Goal: Task Accomplishment & Management: Use online tool/utility

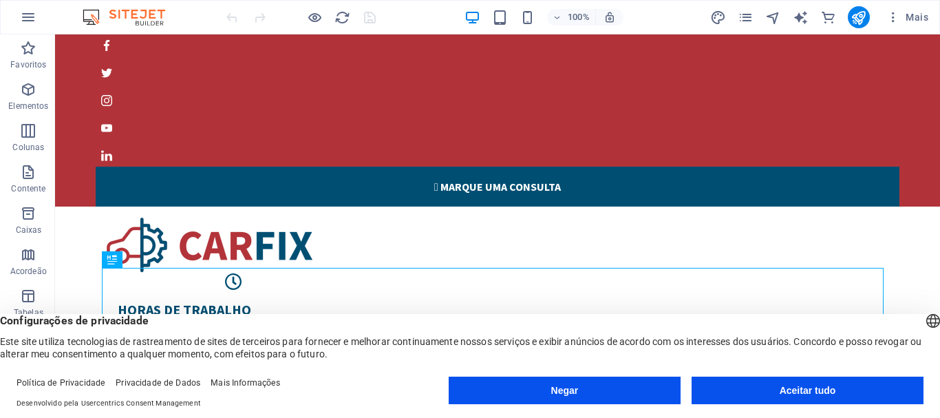
click at [802, 387] on font "Aceitar tudo" at bounding box center [808, 390] width 56 height 11
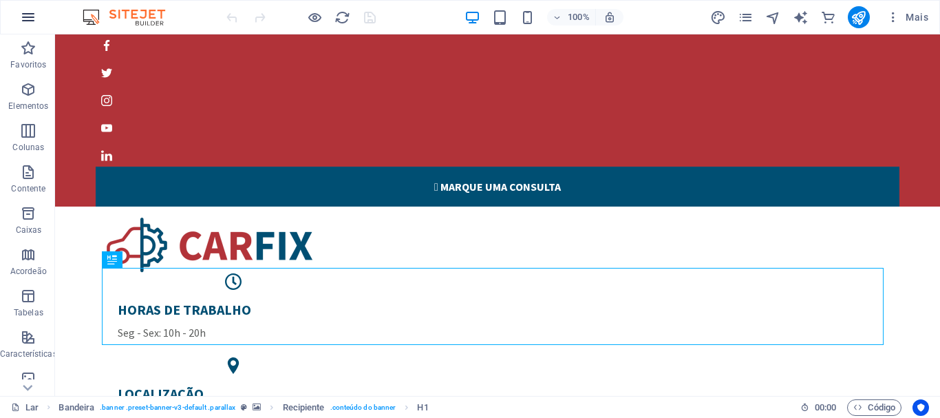
click at [25, 17] on icon "button" at bounding box center [28, 17] width 17 height 17
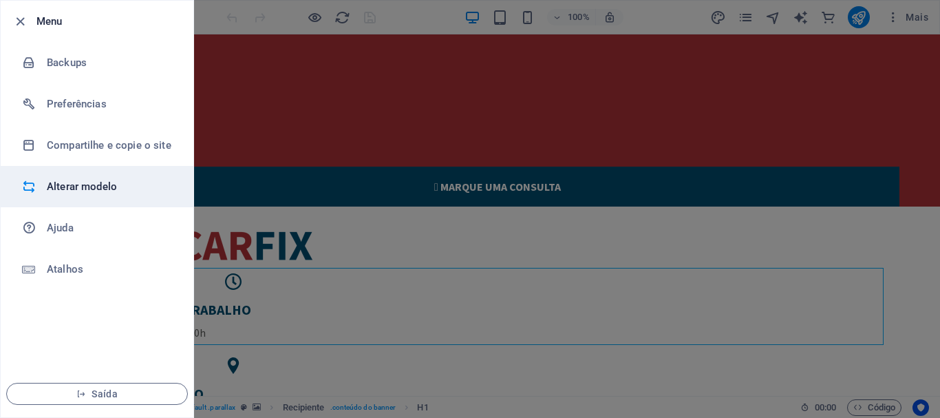
click at [91, 182] on font "Alterar modelo" at bounding box center [82, 186] width 70 height 12
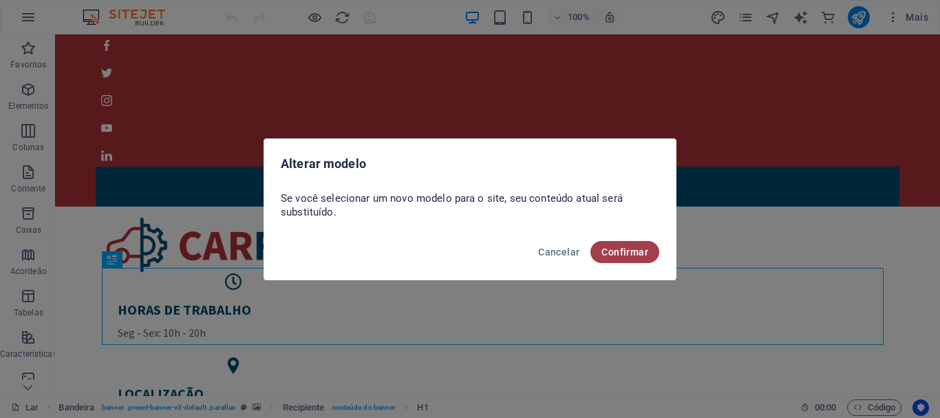
click at [626, 251] on font "Confirmar" at bounding box center [625, 251] width 47 height 11
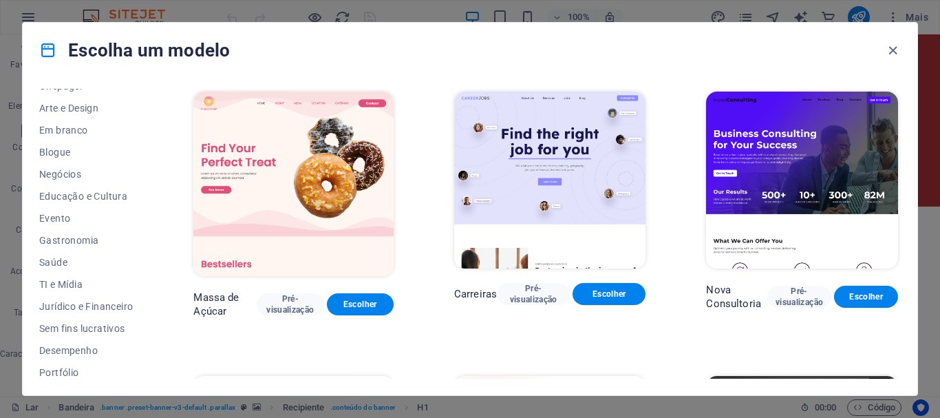
scroll to position [145, 0]
click at [67, 172] on font "Negócios" at bounding box center [60, 174] width 42 height 11
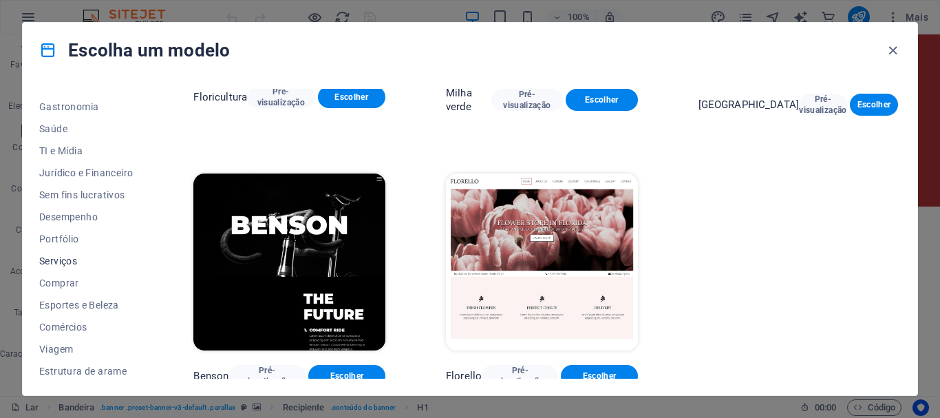
scroll to position [283, 0]
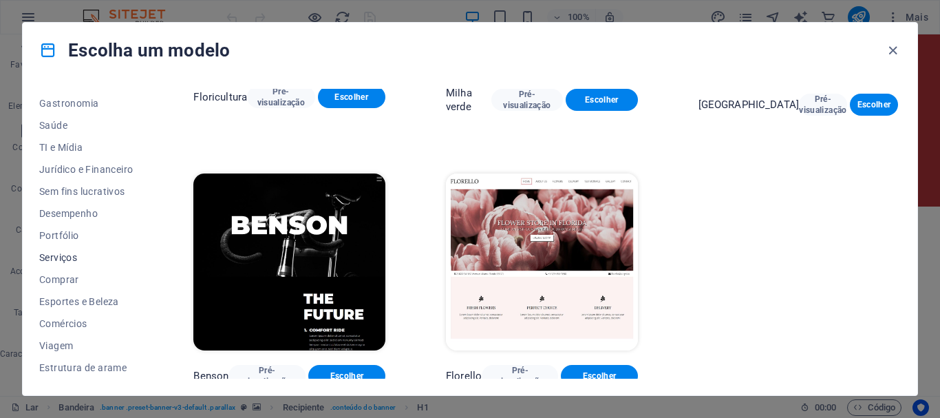
click at [61, 257] on font "Serviços" at bounding box center [58, 257] width 38 height 11
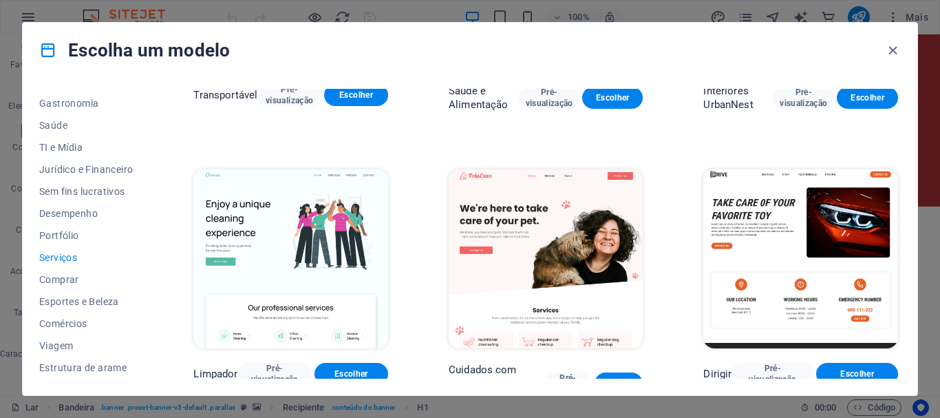
scroll to position [0, 0]
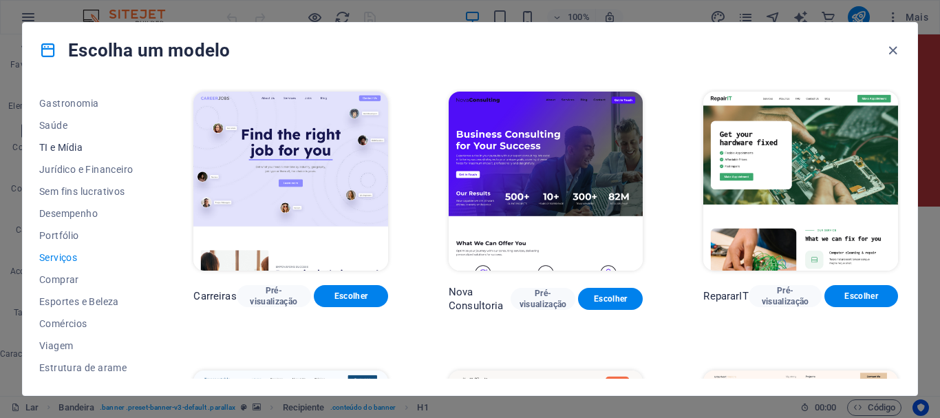
click at [56, 146] on font "TI e Mídia" at bounding box center [60, 147] width 43 height 11
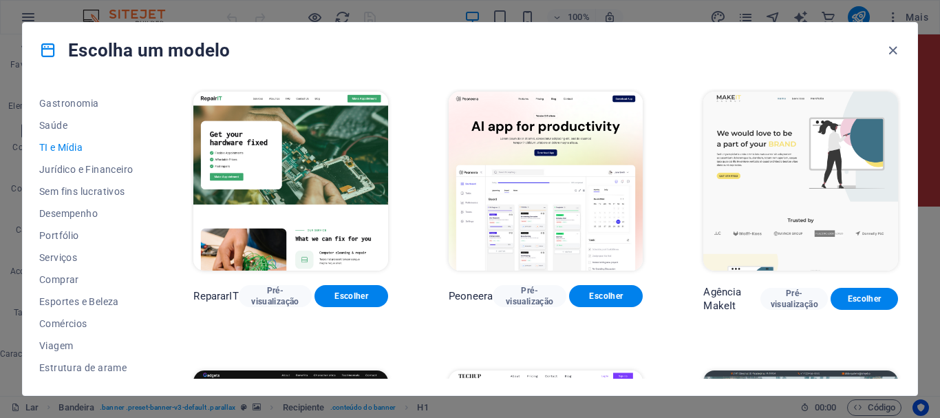
click at [52, 51] on icon at bounding box center [48, 50] width 18 height 18
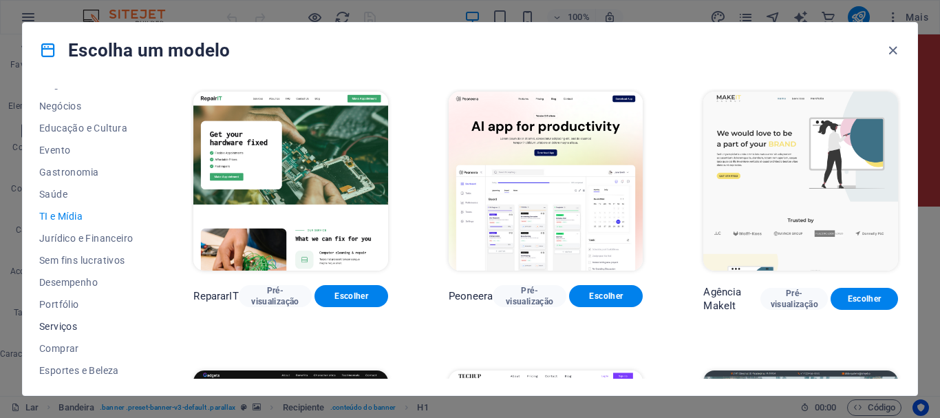
scroll to position [283, 0]
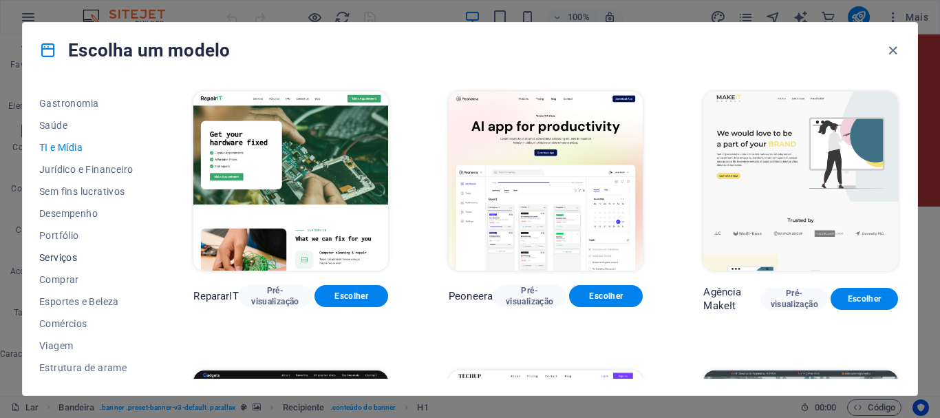
click at [59, 255] on font "Serviços" at bounding box center [58, 257] width 38 height 11
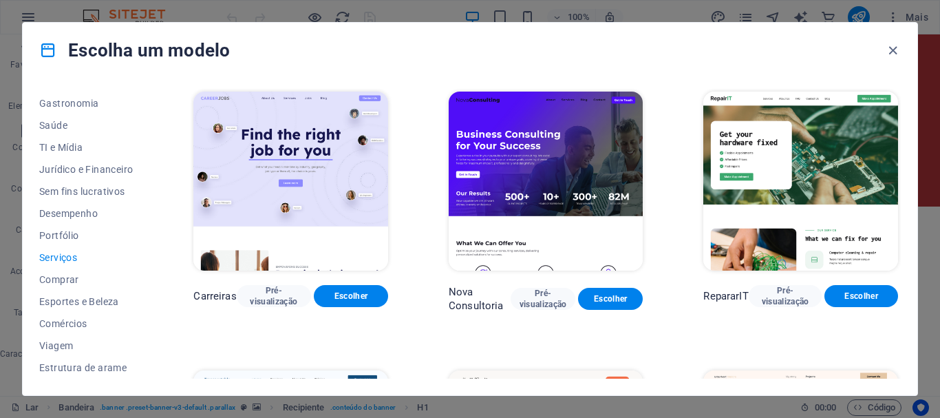
click at [51, 52] on icon at bounding box center [48, 50] width 18 height 18
click at [114, 49] on font "Escolha um modelo" at bounding box center [149, 50] width 162 height 21
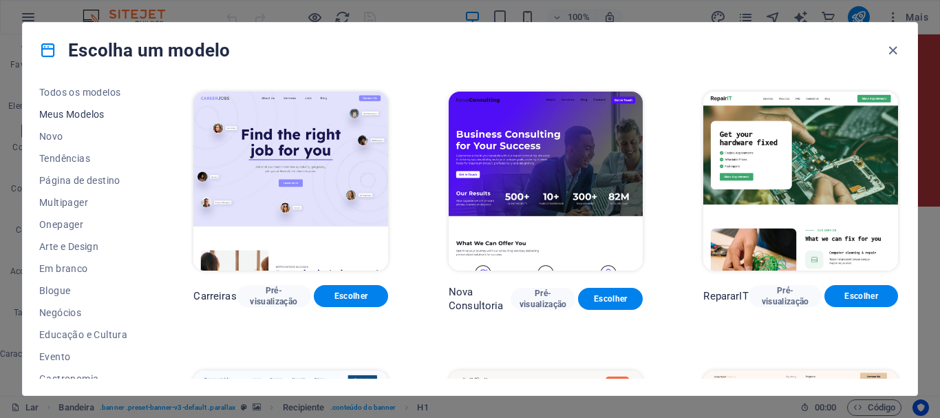
scroll to position [0, 0]
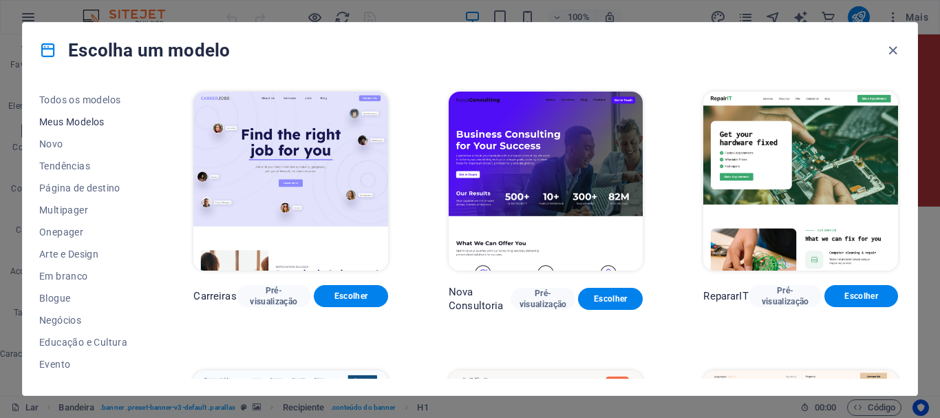
click at [76, 119] on font "Meus Modelos" at bounding box center [71, 121] width 65 height 11
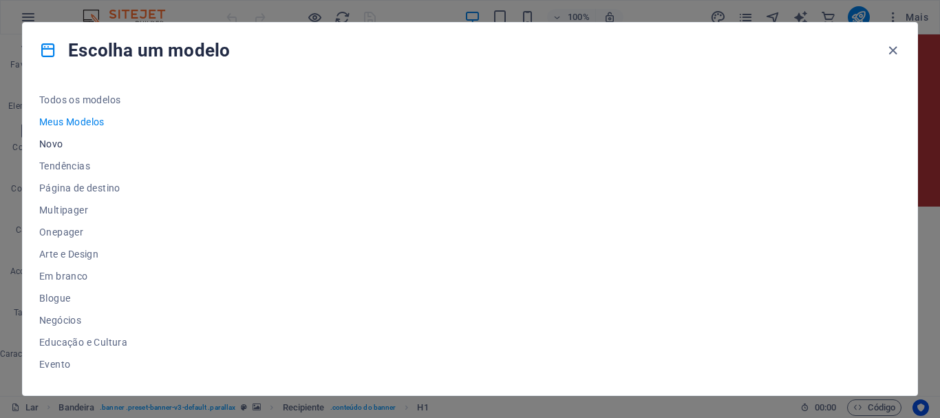
click at [48, 145] on font "Novo" at bounding box center [51, 143] width 24 height 11
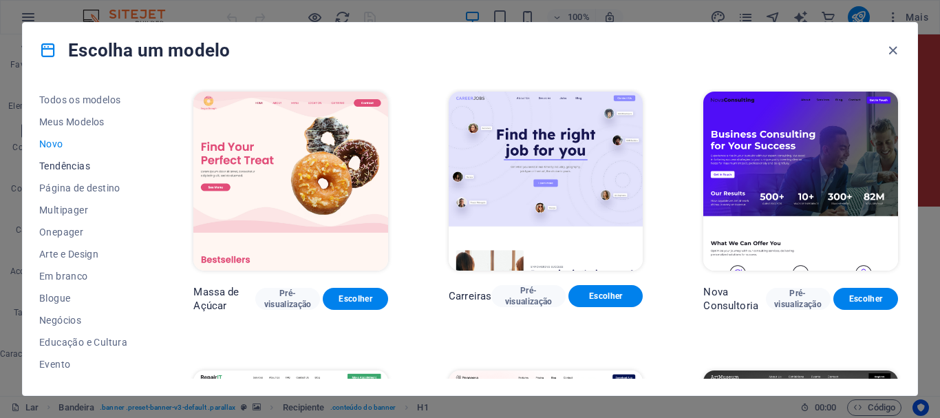
click at [74, 166] on font "Tendências" at bounding box center [64, 165] width 51 height 11
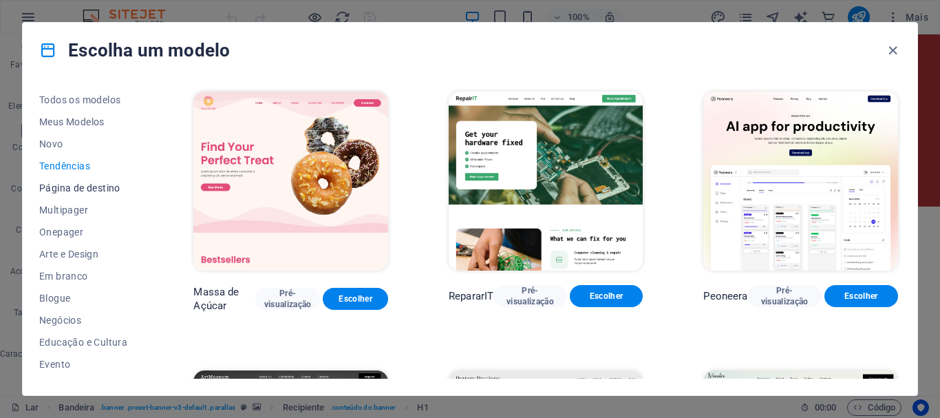
click at [71, 187] on font "Página de destino" at bounding box center [79, 187] width 81 height 11
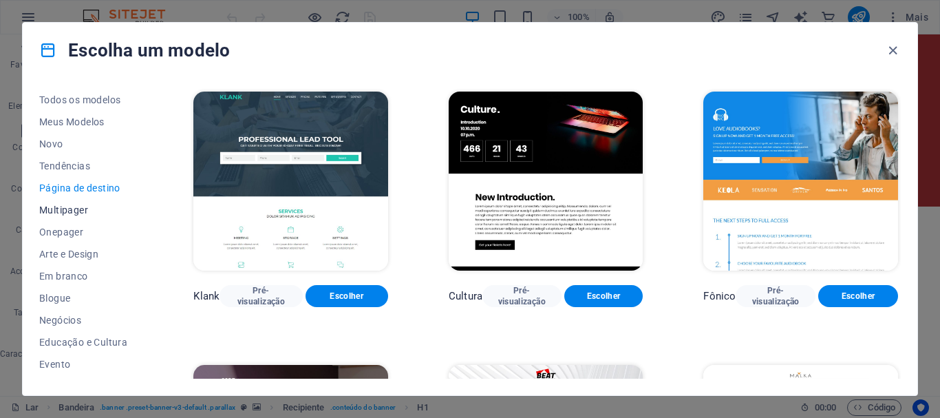
click at [66, 210] on font "Multipager" at bounding box center [63, 209] width 49 height 11
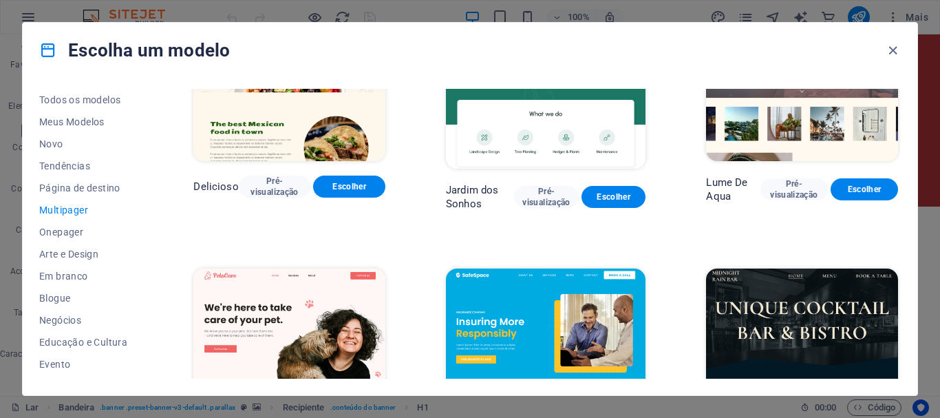
scroll to position [1514, 0]
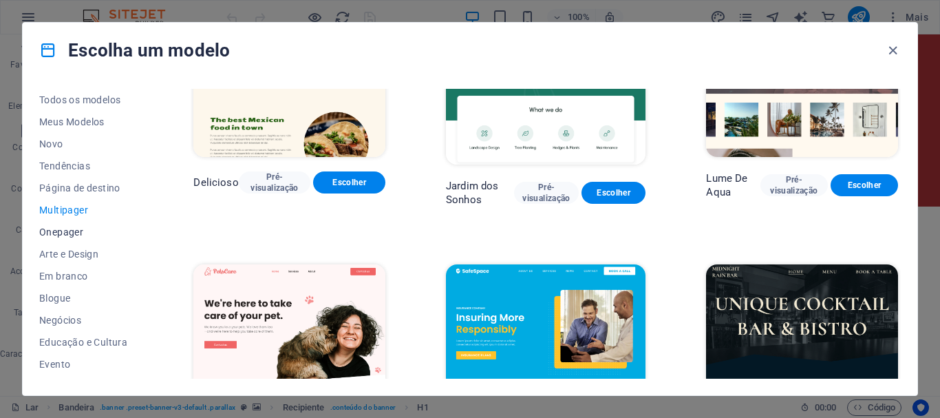
click at [67, 233] on font "Onepager" at bounding box center [61, 231] width 44 height 11
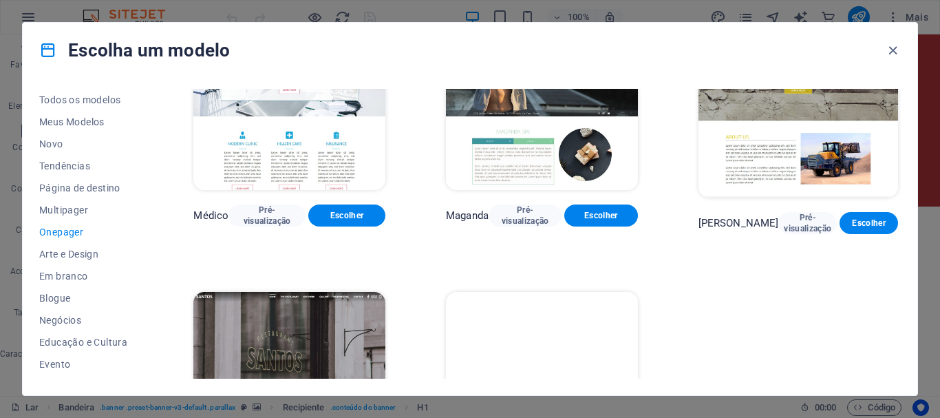
scroll to position [6806, 0]
click at [72, 256] on font "Arte e Design" at bounding box center [68, 253] width 59 height 11
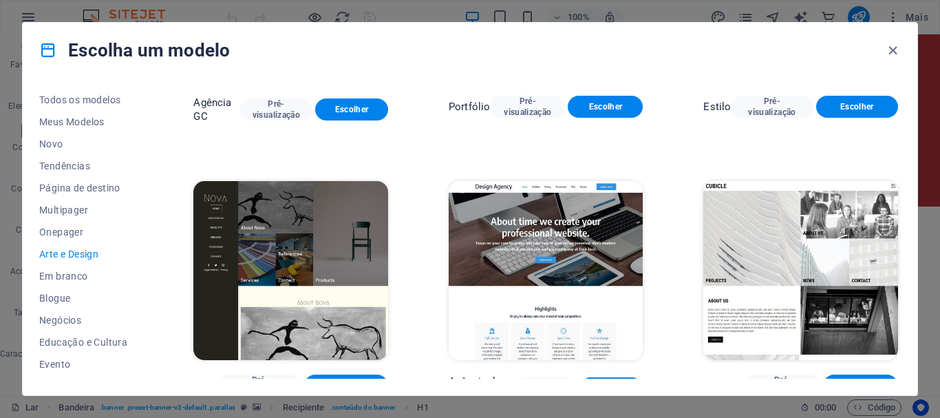
scroll to position [1036, 0]
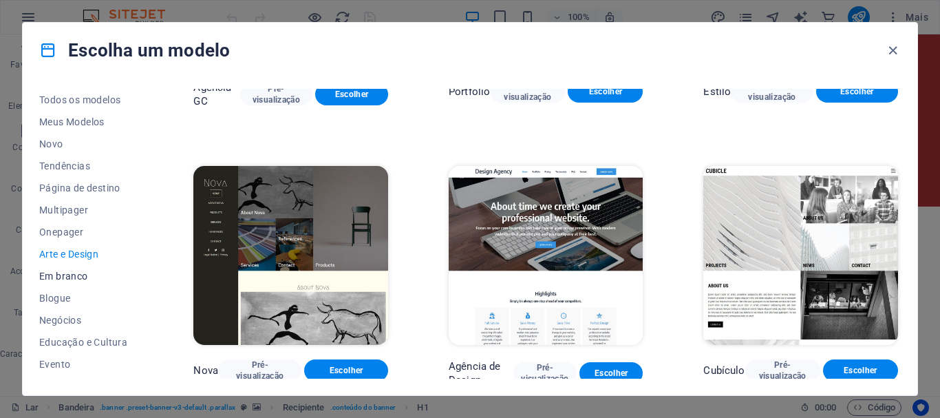
click at [65, 277] on font "Em branco" at bounding box center [63, 275] width 49 height 11
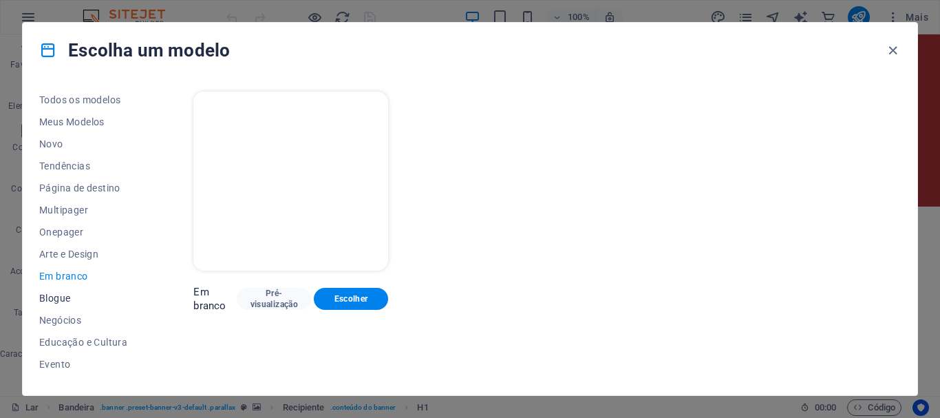
click at [65, 298] on font "Blogue" at bounding box center [54, 298] width 31 height 11
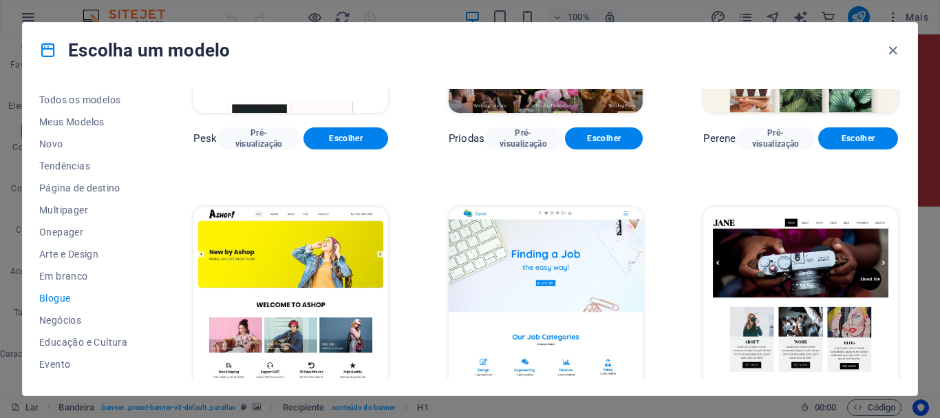
scroll to position [2136, 0]
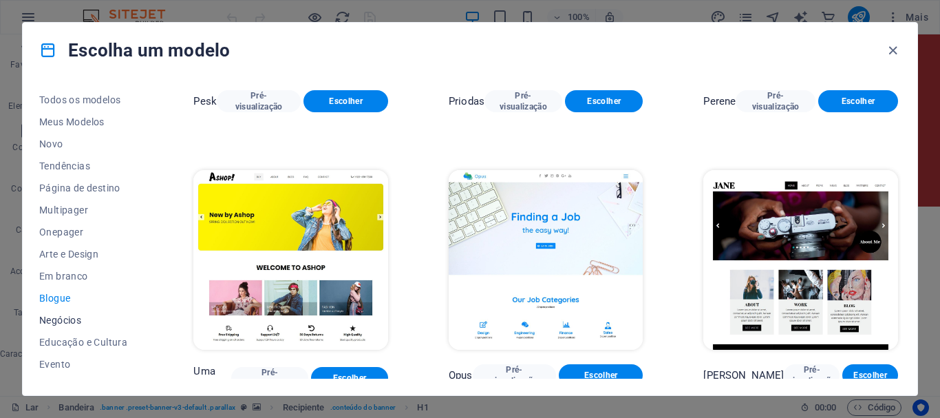
click at [63, 319] on font "Negócios" at bounding box center [60, 320] width 42 height 11
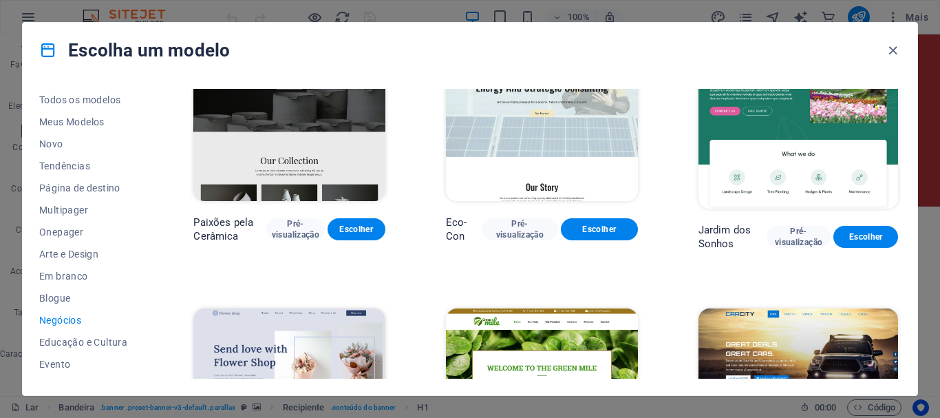
scroll to position [0, 0]
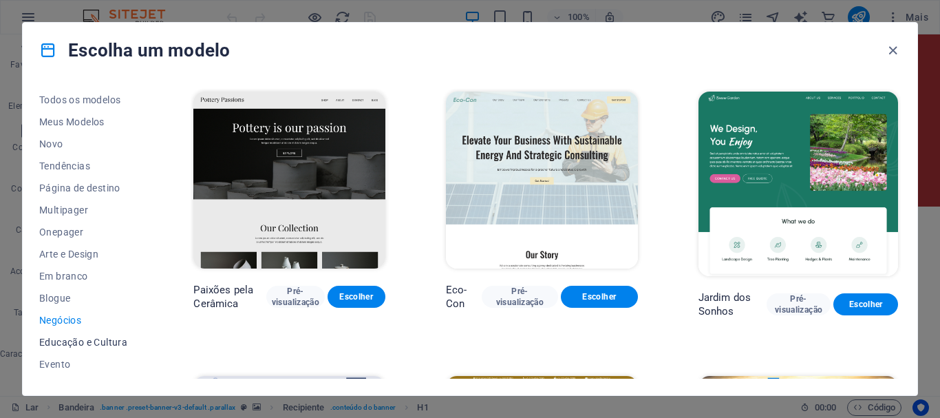
click at [49, 340] on font "Educação e Cultura" at bounding box center [83, 342] width 88 height 11
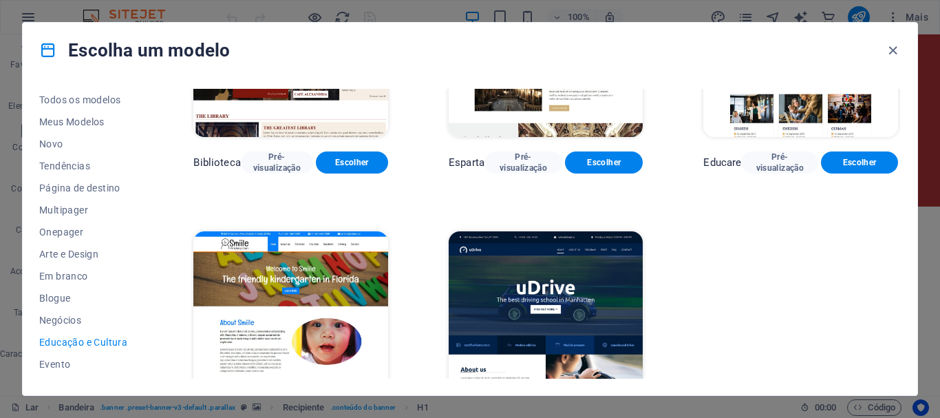
scroll to position [475, 0]
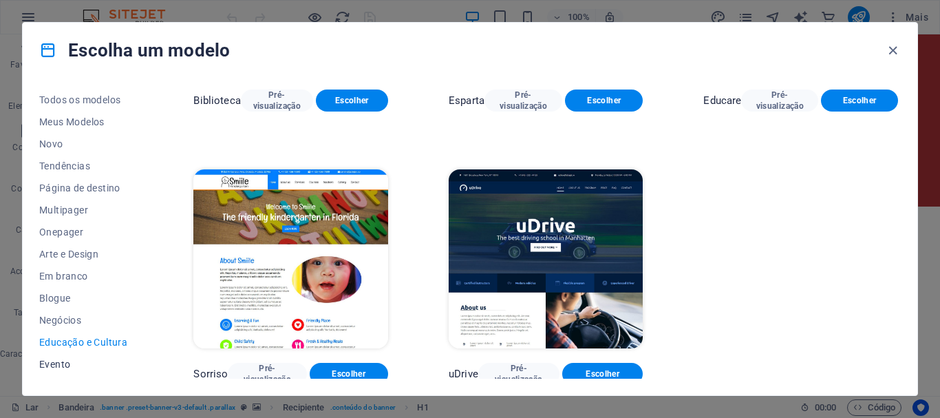
click at [61, 361] on font "Evento" at bounding box center [54, 364] width 31 height 11
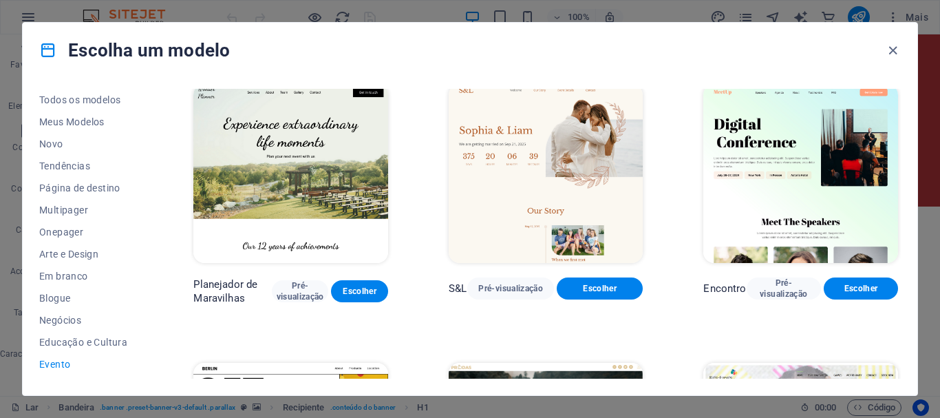
scroll to position [0, 0]
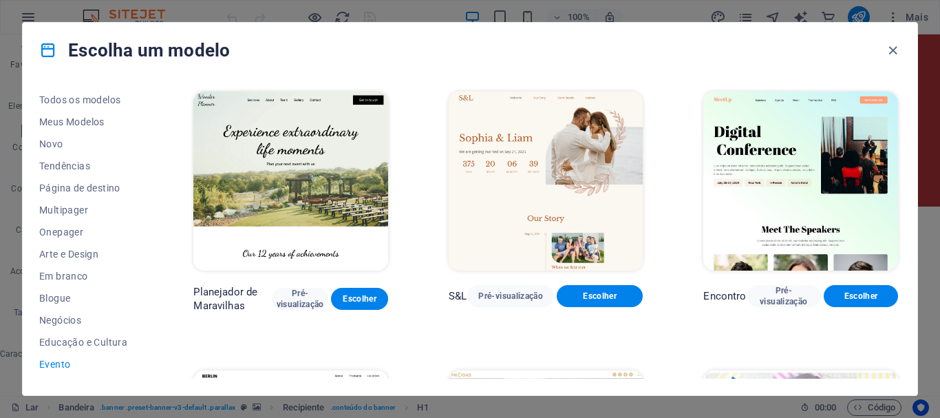
drag, startPoint x: 150, startPoint y: 167, endPoint x: 155, endPoint y: 206, distance: 38.8
click at [155, 206] on div "Todos os modelos Meus Modelos Novo Tendências Página de destino Multipager Onep…" at bounding box center [470, 236] width 895 height 317
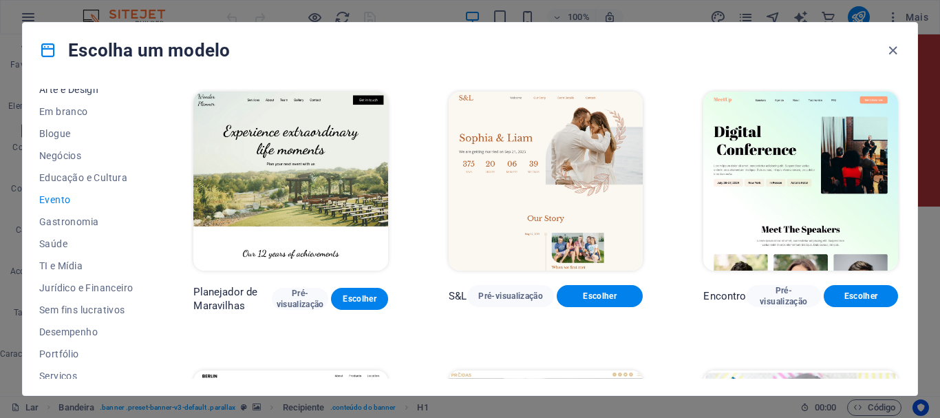
scroll to position [206, 0]
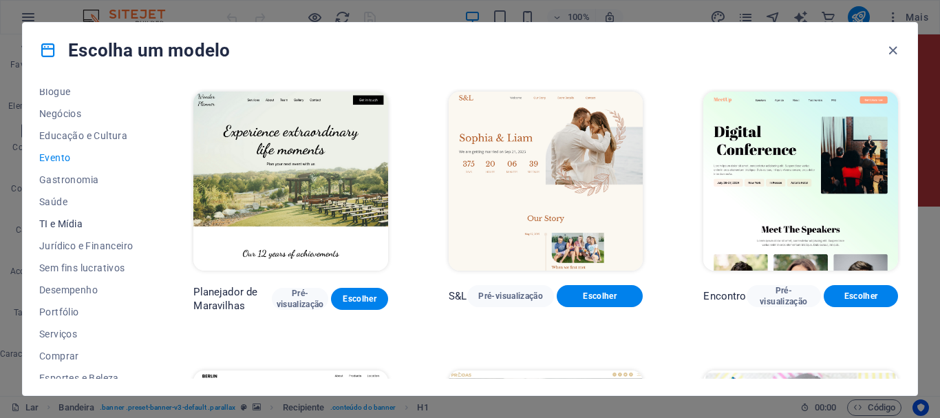
click at [76, 225] on font "TI e Mídia" at bounding box center [60, 223] width 43 height 11
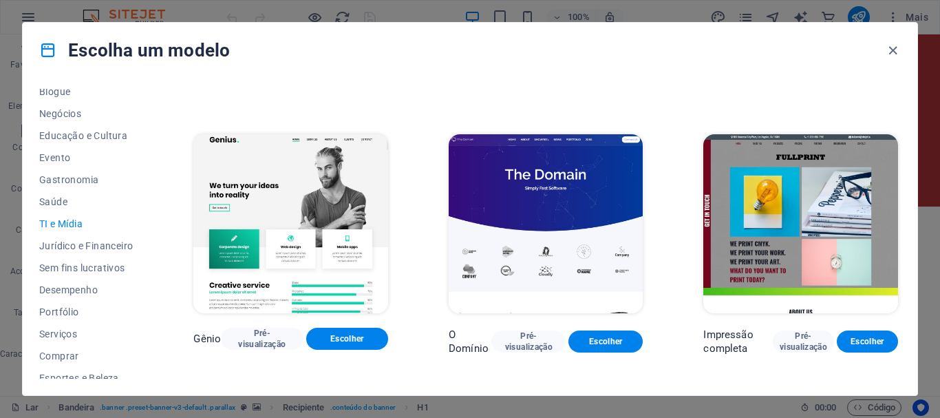
scroll to position [556, 0]
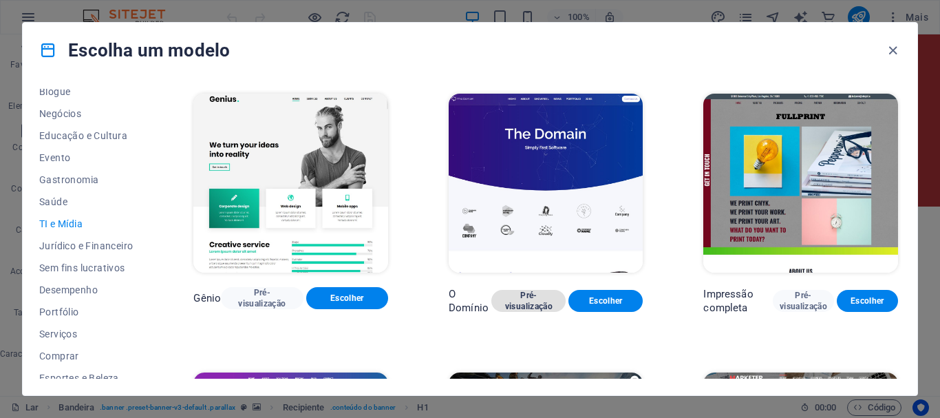
click at [527, 298] on font "Pré-visualização" at bounding box center [528, 300] width 47 height 21
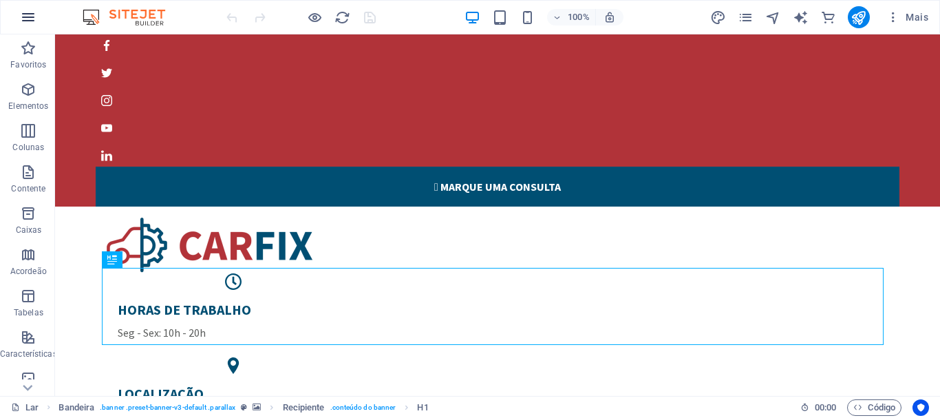
click at [24, 17] on icon "button" at bounding box center [28, 17] width 17 height 17
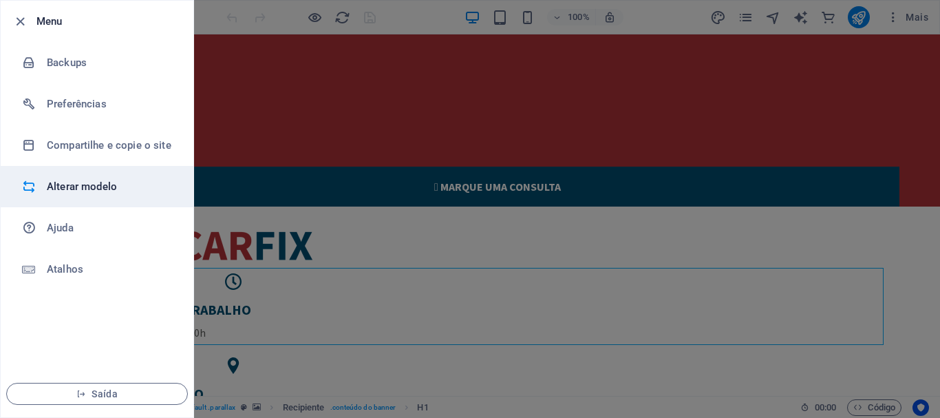
click at [102, 187] on font "Alterar modelo" at bounding box center [82, 186] width 70 height 12
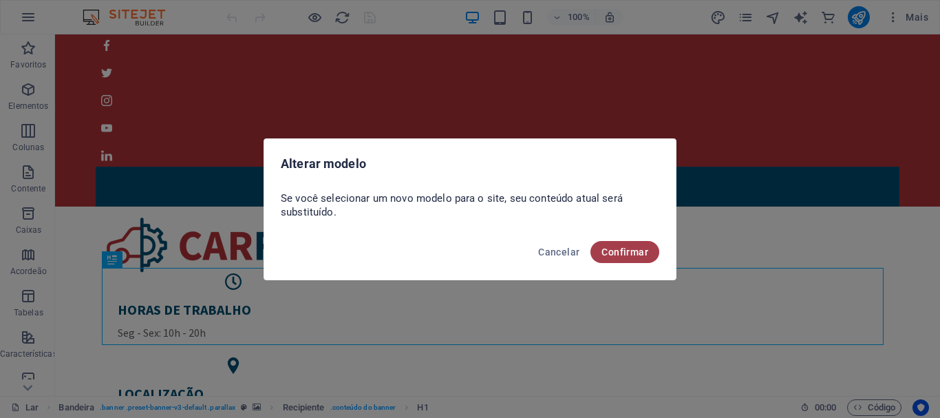
click at [630, 255] on font "Confirmar" at bounding box center [625, 251] width 47 height 11
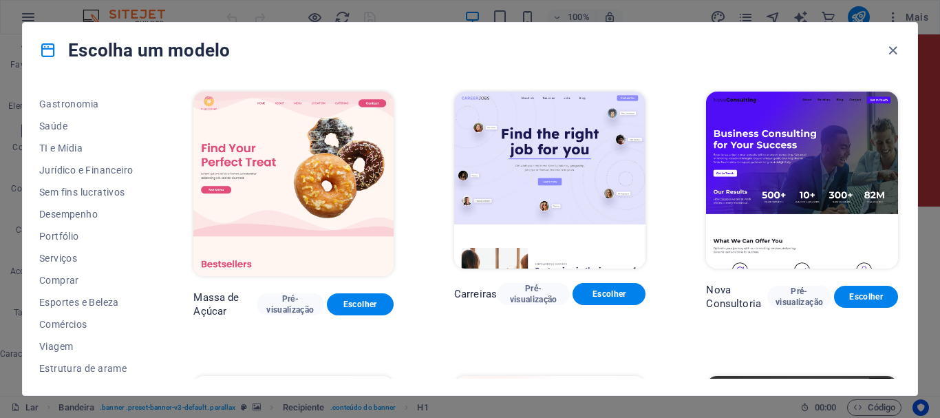
scroll to position [283, 0]
click at [80, 366] on font "Estrutura de arame" at bounding box center [82, 367] width 87 height 11
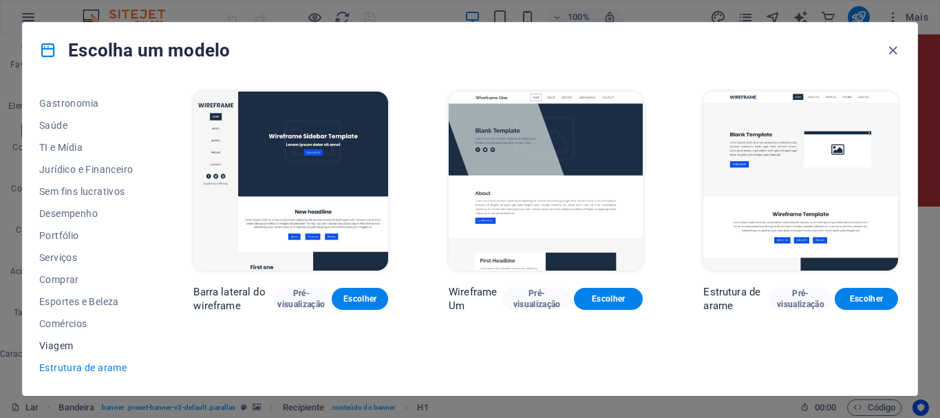
click at [51, 345] on font "Viagem" at bounding box center [56, 345] width 34 height 11
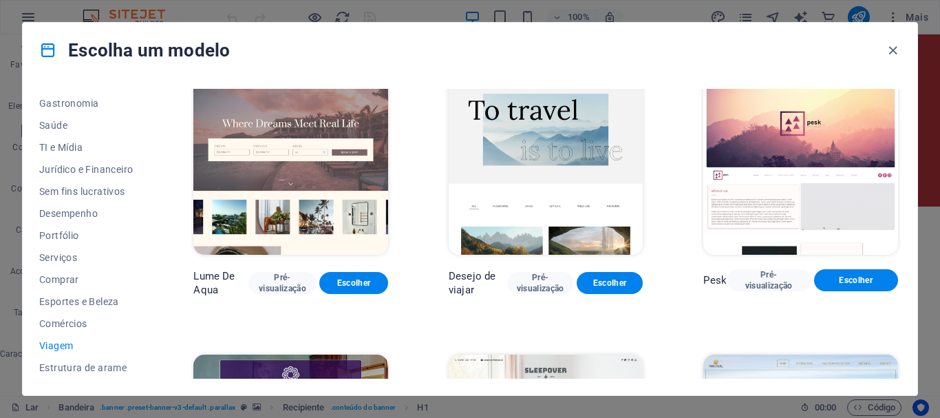
scroll to position [0, 0]
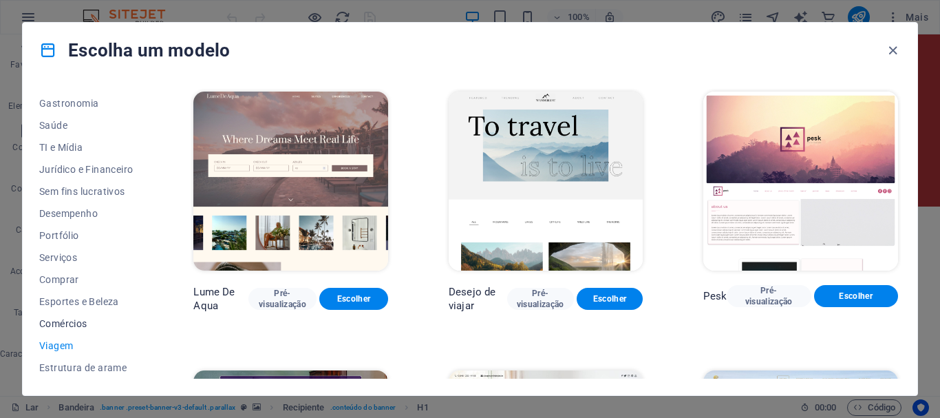
click at [70, 321] on font "Comércios" at bounding box center [63, 323] width 48 height 11
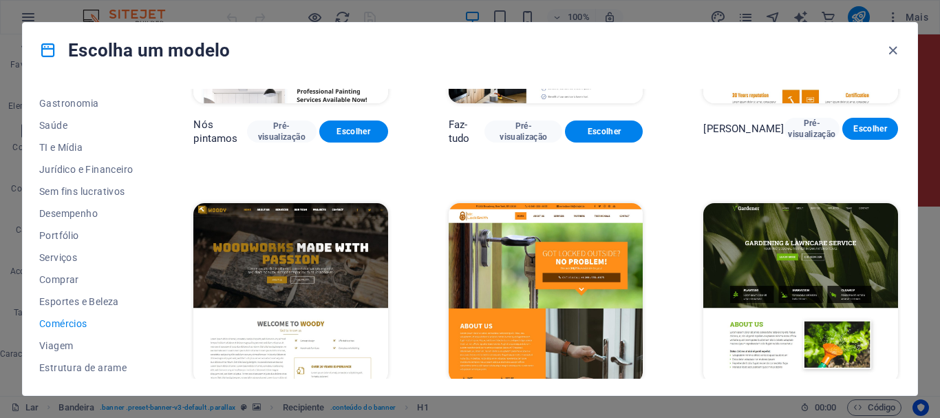
scroll to position [67, 0]
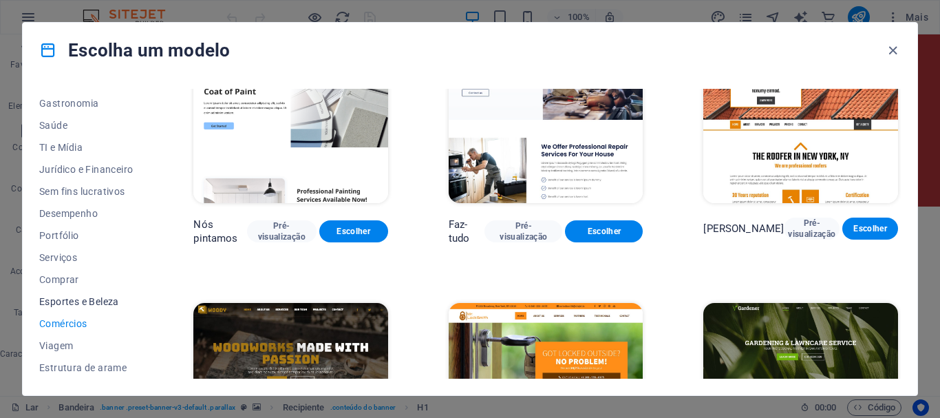
click at [99, 299] on font "Esportes e Beleza" at bounding box center [79, 301] width 80 height 11
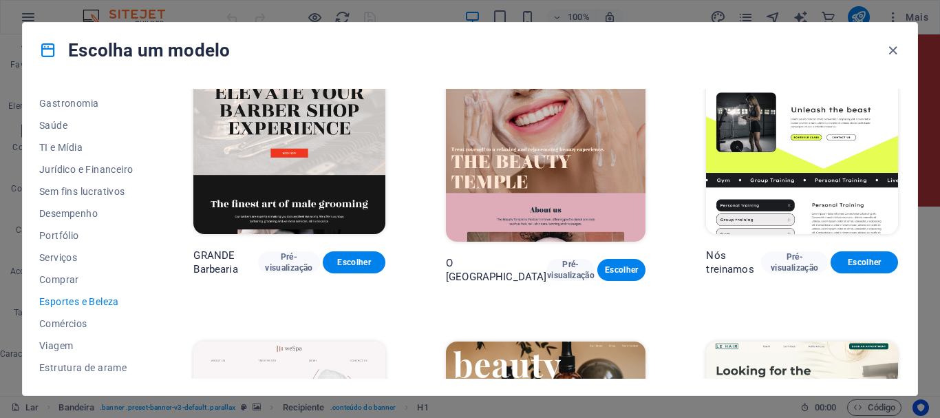
scroll to position [0, 0]
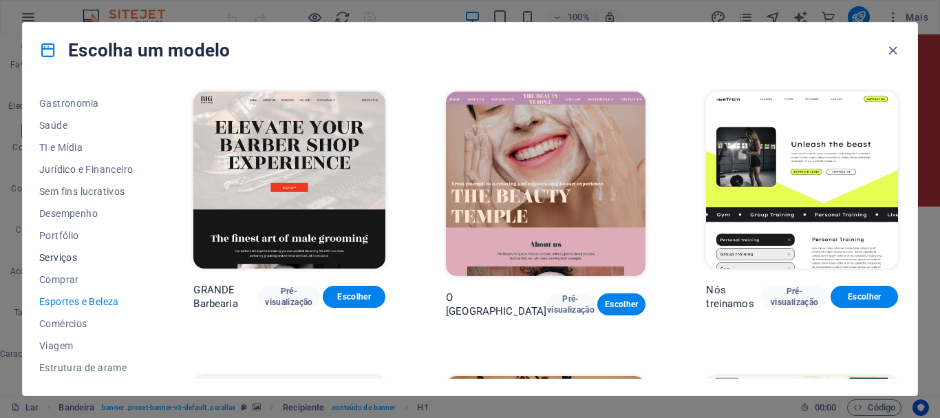
click at [61, 257] on font "Serviços" at bounding box center [58, 257] width 38 height 11
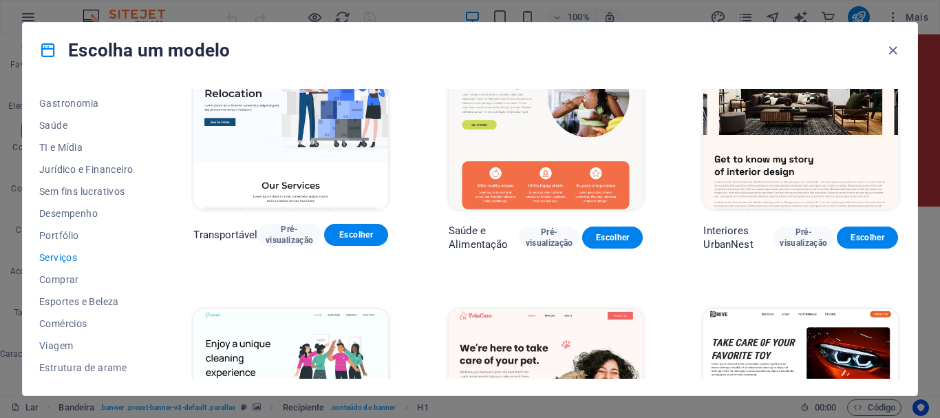
scroll to position [10, 0]
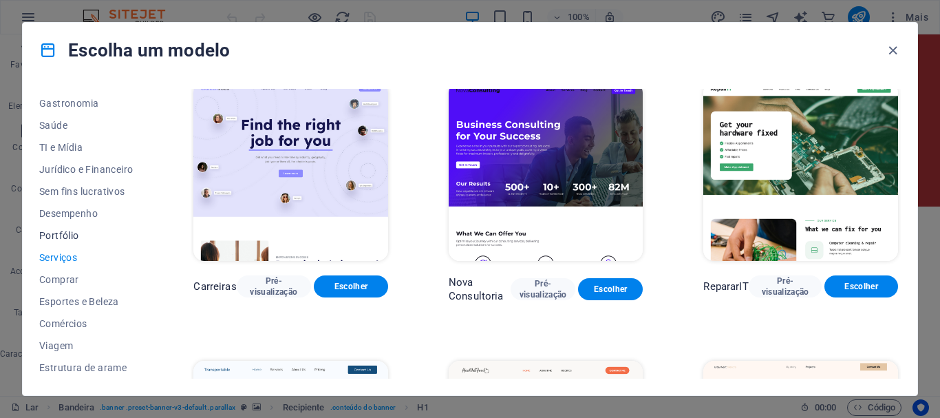
click at [61, 236] on font "Portfólio" at bounding box center [59, 235] width 40 height 11
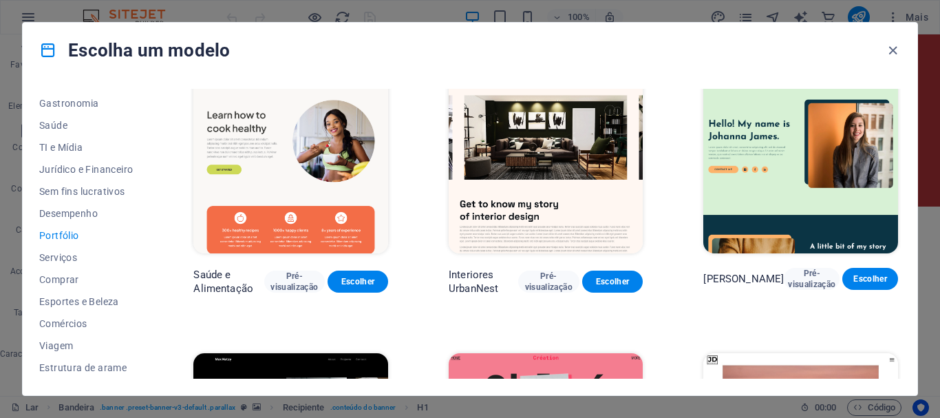
scroll to position [0, 0]
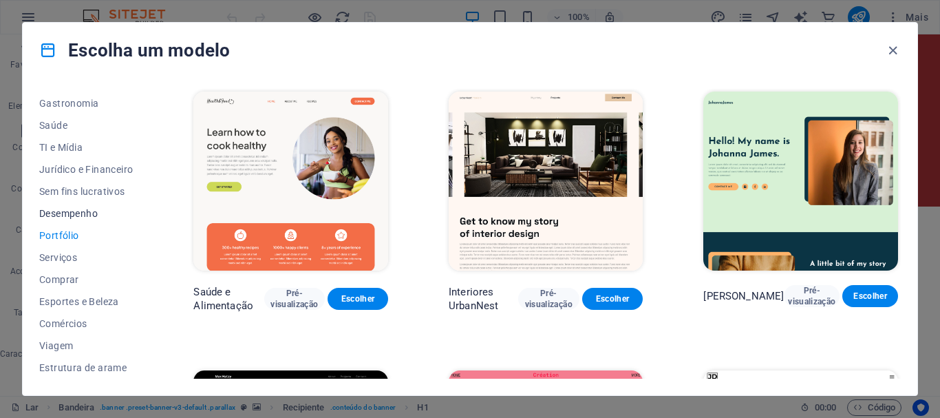
click at [72, 210] on font "Desempenho" at bounding box center [68, 213] width 59 height 11
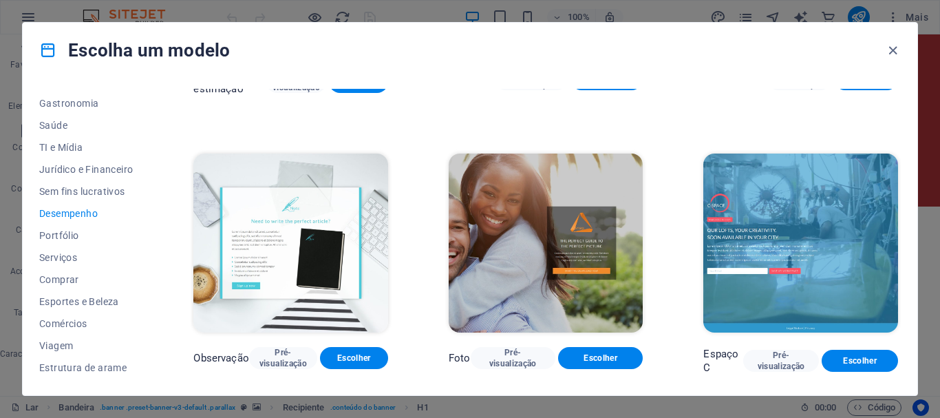
scroll to position [755, 0]
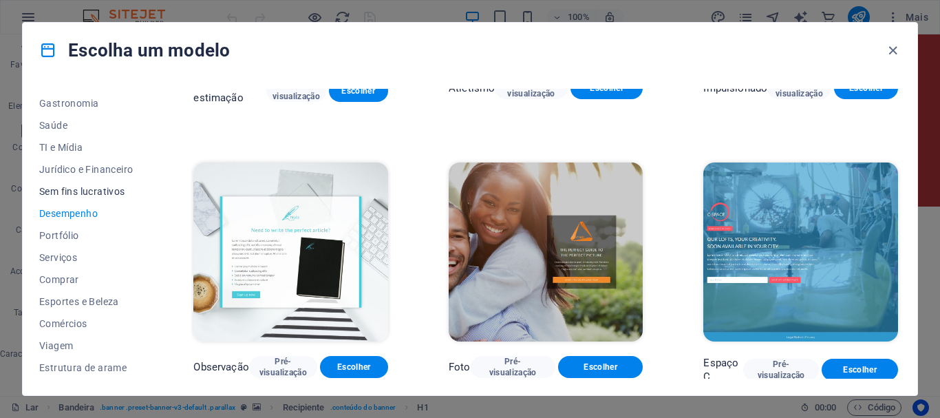
click at [100, 191] on font "Sem fins lucrativos" at bounding box center [82, 191] width 86 height 11
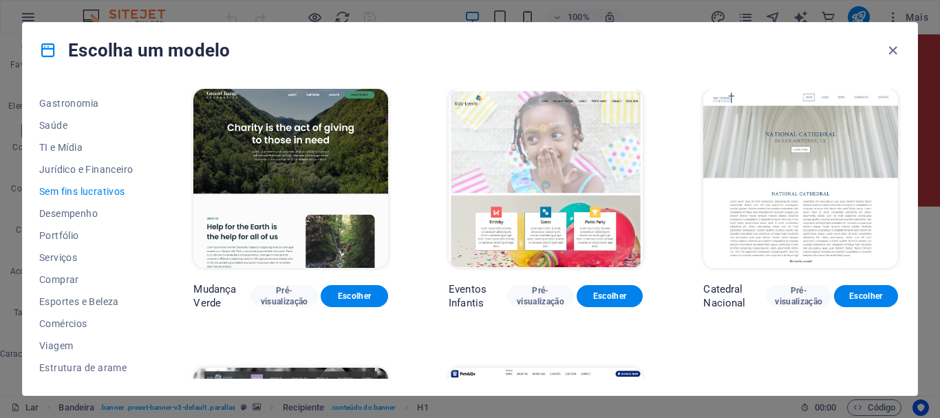
scroll to position [0, 0]
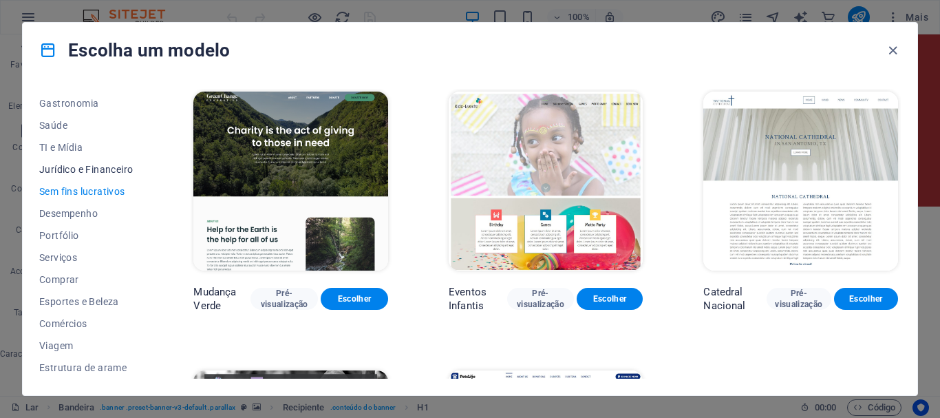
click at [86, 168] on font "Jurídico e Financeiro" at bounding box center [86, 169] width 94 height 11
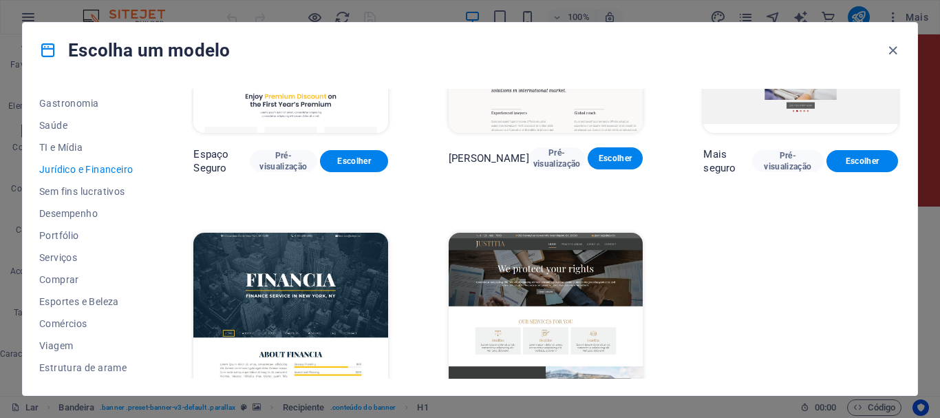
scroll to position [204, 0]
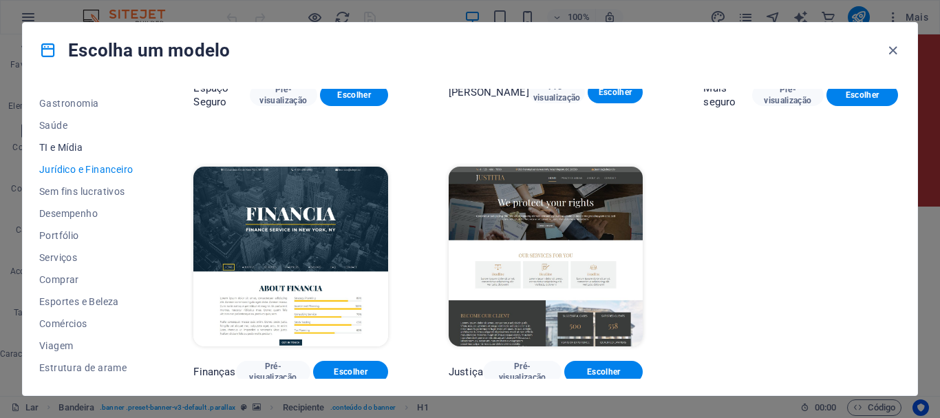
click at [77, 142] on font "TI e Mídia" at bounding box center [60, 147] width 43 height 11
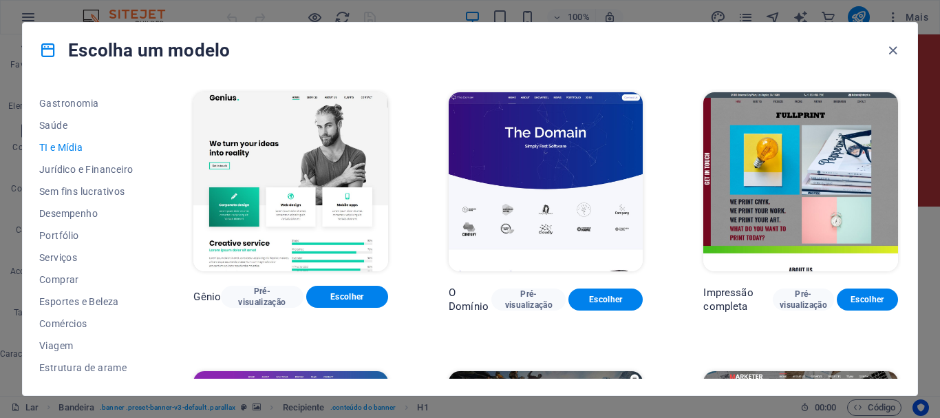
scroll to position [556, 0]
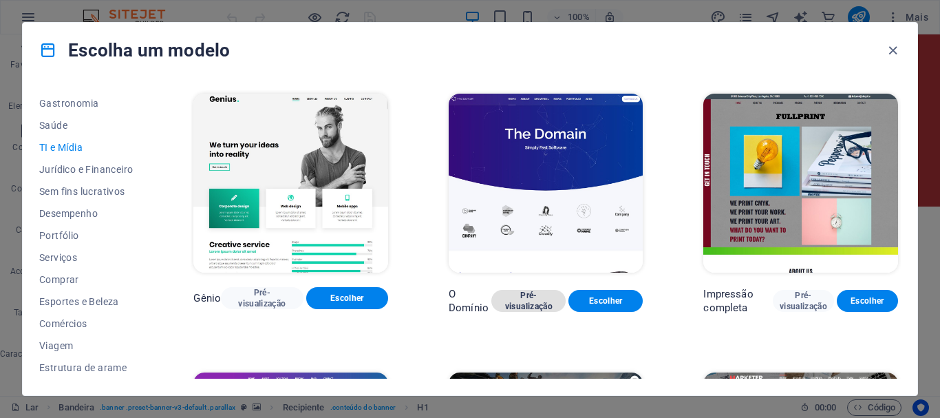
click at [529, 293] on font "Pré-visualização" at bounding box center [528, 300] width 47 height 21
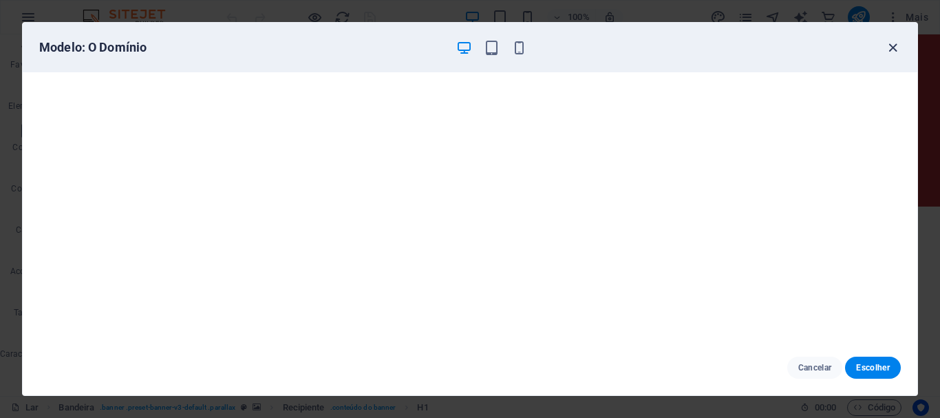
click at [896, 48] on icon "button" at bounding box center [893, 48] width 16 height 16
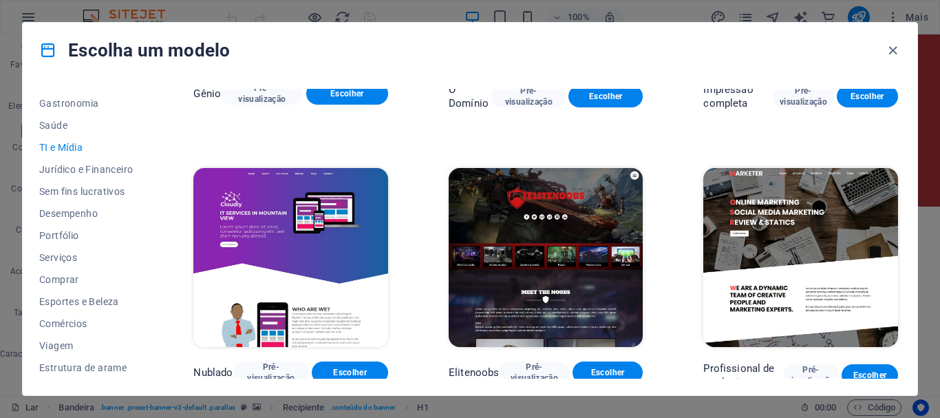
scroll to position [763, 0]
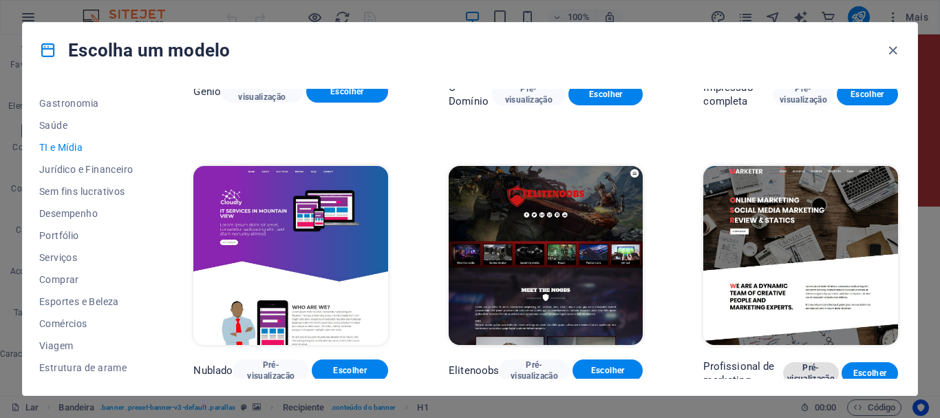
click at [805, 370] on font "Pré-visualização" at bounding box center [810, 373] width 47 height 21
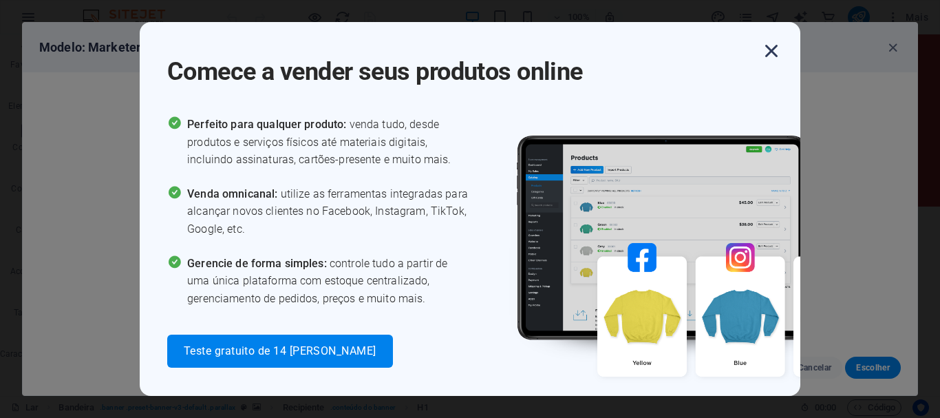
click at [773, 49] on icon "button" at bounding box center [771, 51] width 25 height 25
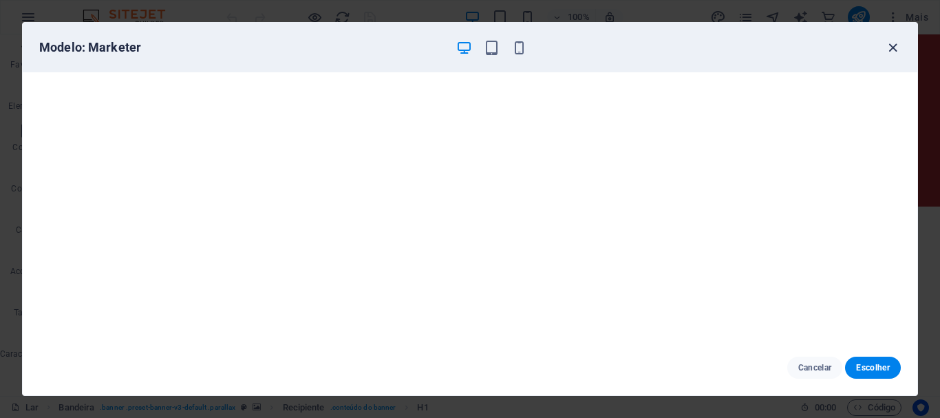
click at [893, 46] on icon "button" at bounding box center [893, 48] width 16 height 16
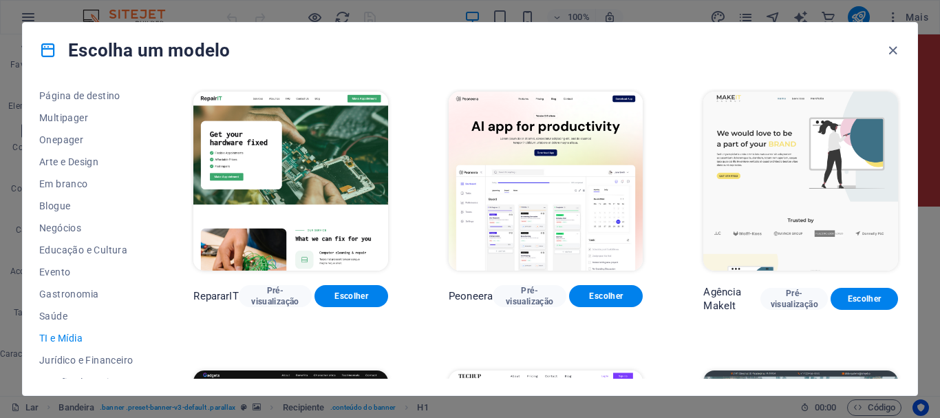
scroll to position [76, 0]
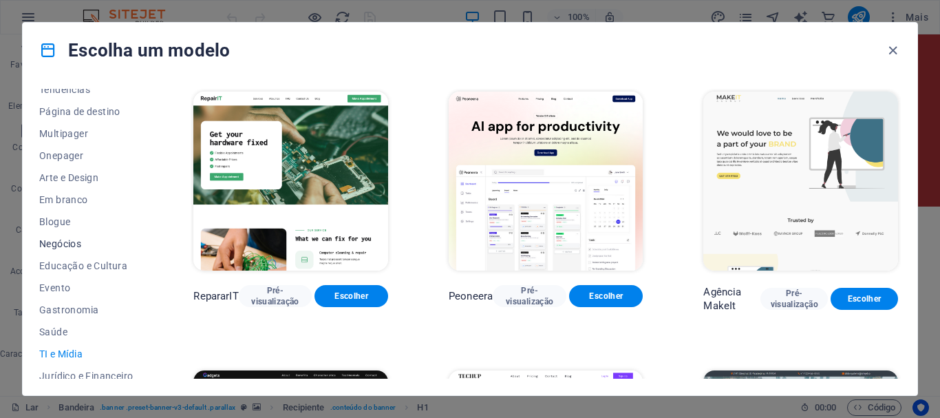
click at [63, 242] on font "Negócios" at bounding box center [60, 243] width 42 height 11
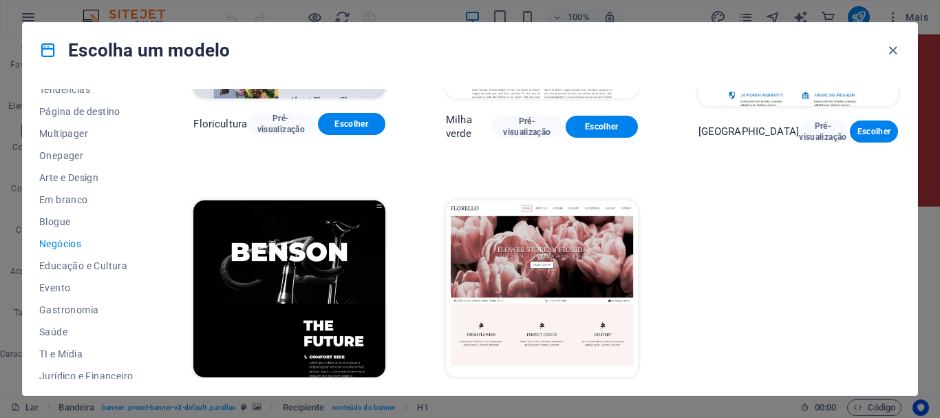
scroll to position [480, 0]
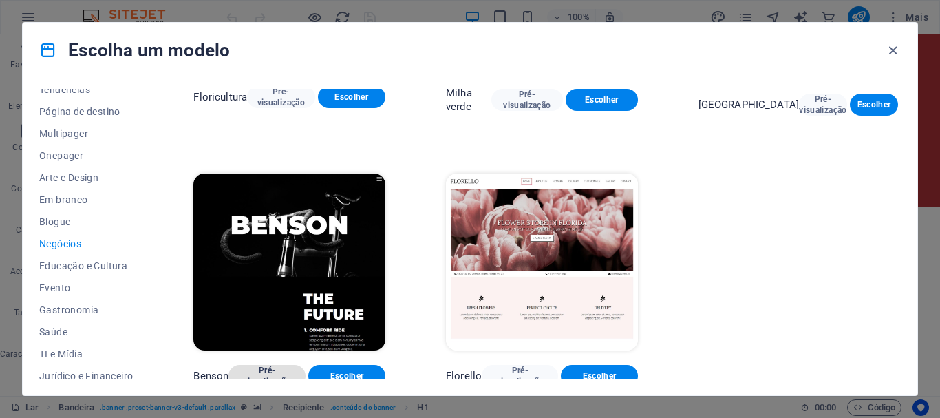
click at [278, 365] on font "Pré-visualização" at bounding box center [267, 375] width 47 height 21
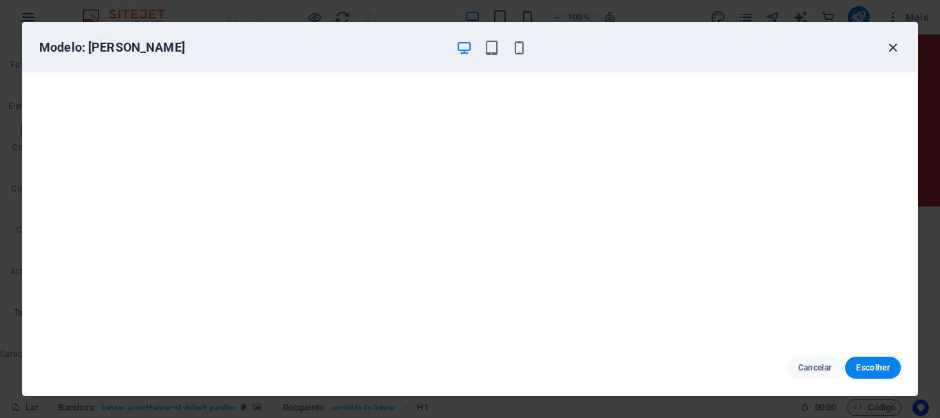
click at [893, 45] on icon "button" at bounding box center [893, 48] width 16 height 16
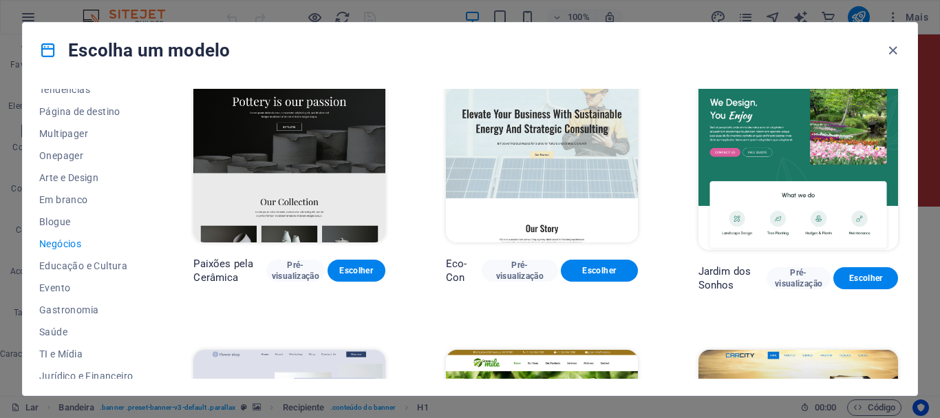
scroll to position [0, 0]
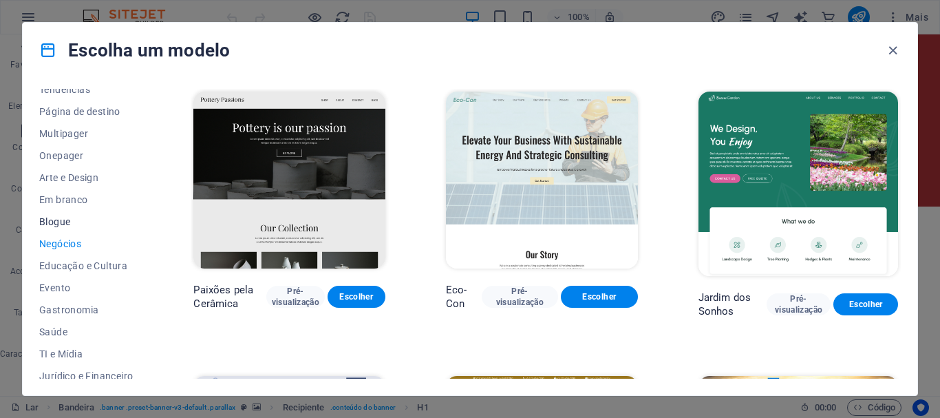
click at [63, 217] on font "Blogue" at bounding box center [54, 221] width 31 height 11
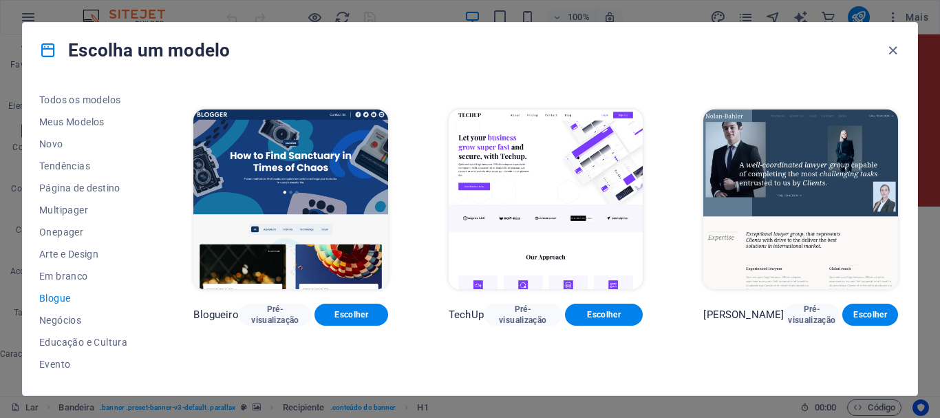
scroll to position [1445, 0]
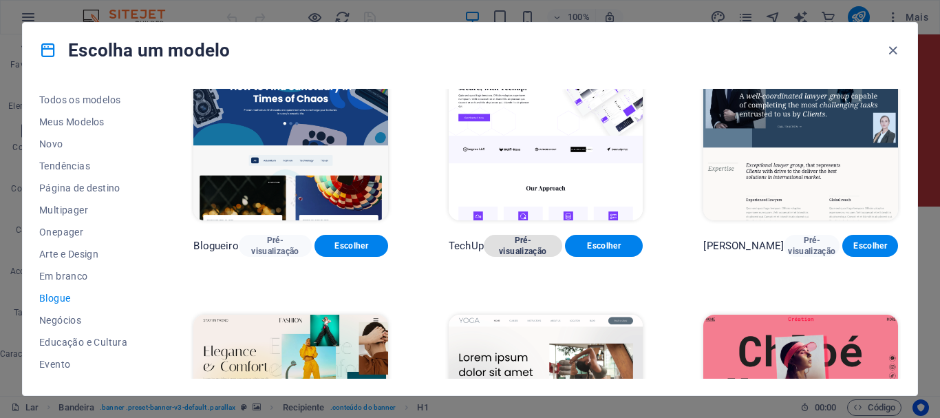
click at [529, 235] on font "Pré-visualização" at bounding box center [522, 245] width 47 height 21
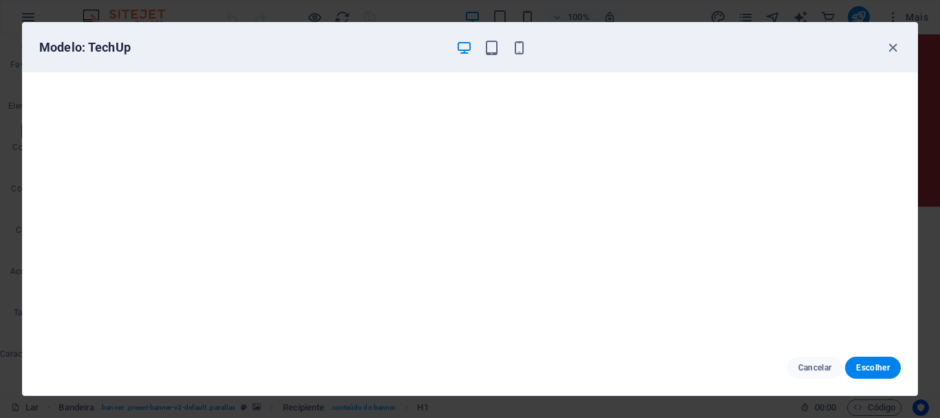
scroll to position [0, 0]
click at [891, 45] on icon "button" at bounding box center [893, 48] width 16 height 16
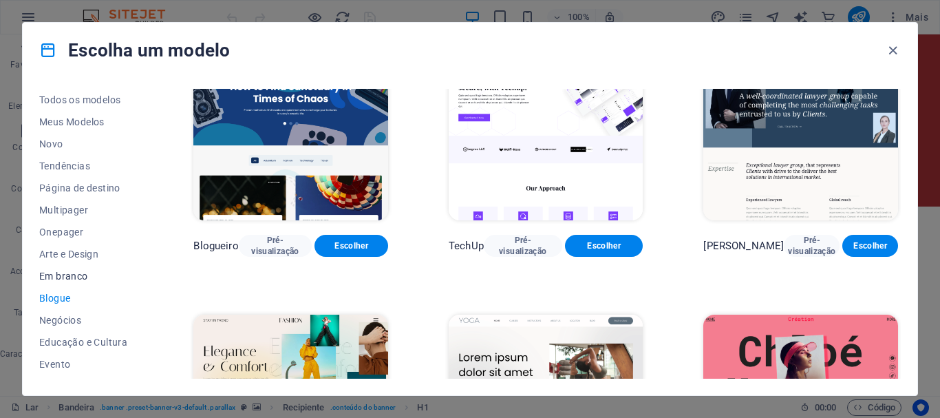
click at [79, 275] on font "Em branco" at bounding box center [63, 275] width 49 height 11
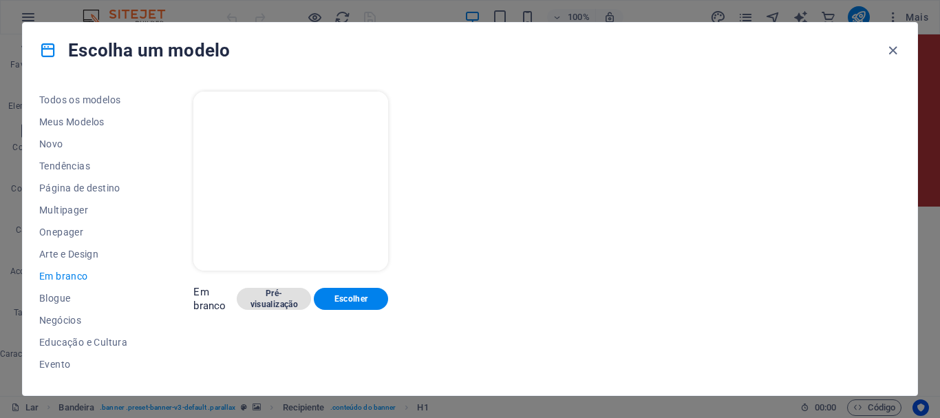
click at [279, 294] on font "Pré-visualização" at bounding box center [274, 298] width 47 height 21
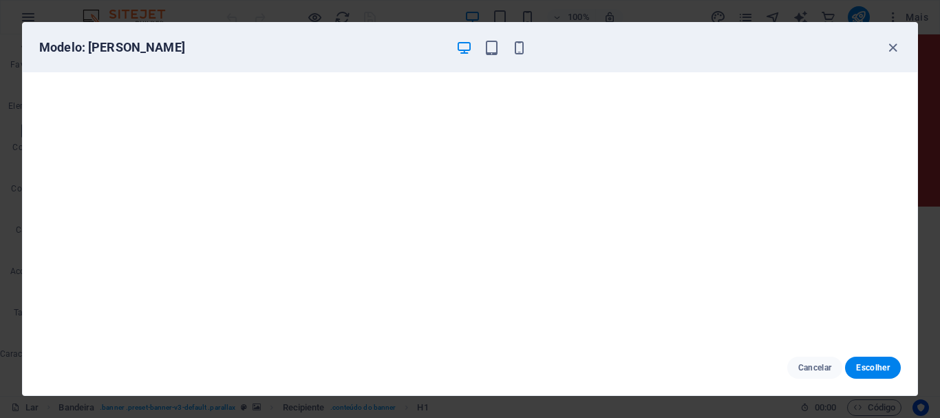
click at [464, 48] on icon "button" at bounding box center [464, 48] width 16 height 16
click at [497, 45] on icon "button" at bounding box center [492, 48] width 16 height 16
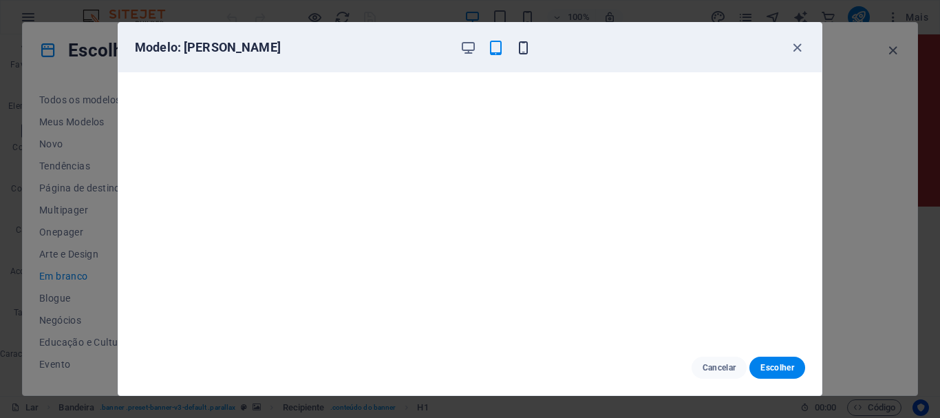
click at [524, 45] on icon "button" at bounding box center [524, 48] width 16 height 16
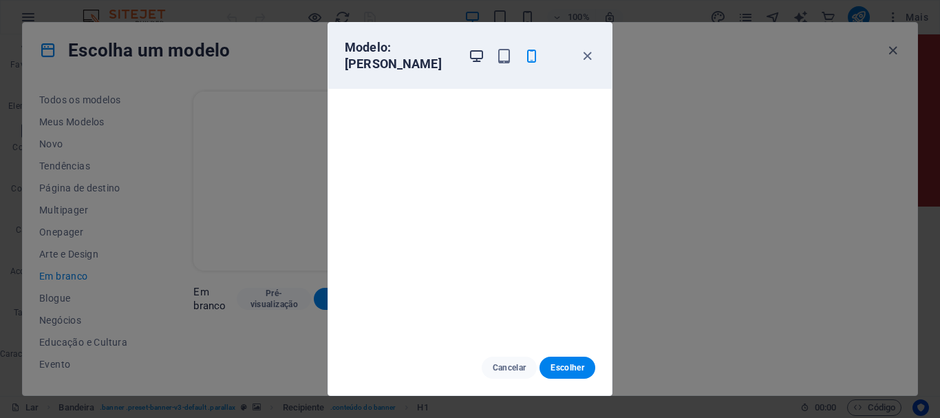
click at [471, 48] on icon "button" at bounding box center [477, 56] width 16 height 16
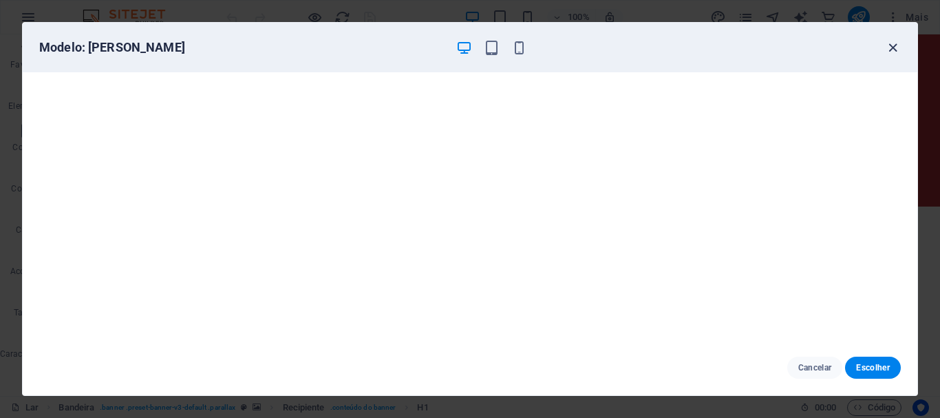
click at [894, 47] on icon "button" at bounding box center [893, 48] width 16 height 16
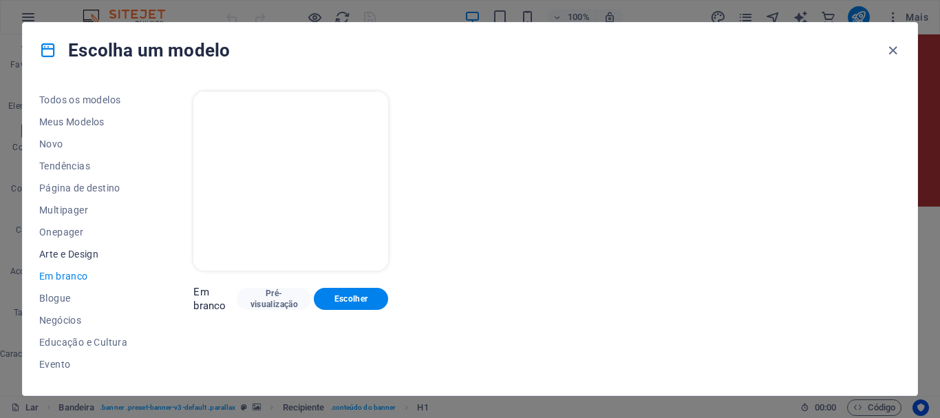
click at [75, 252] on font "Arte e Design" at bounding box center [68, 253] width 59 height 11
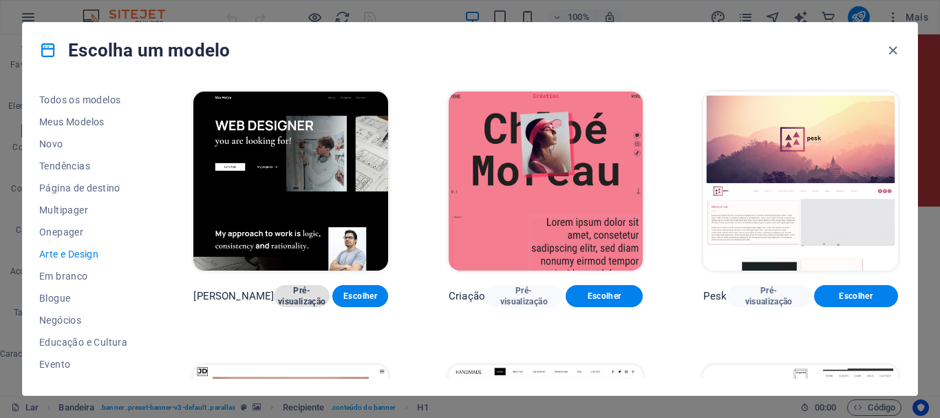
click at [278, 295] on font "Pré-visualização" at bounding box center [301, 296] width 47 height 21
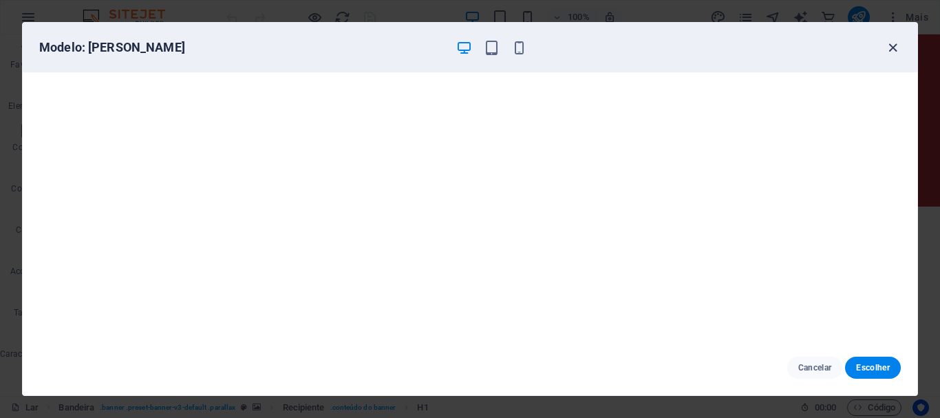
click at [892, 46] on icon "button" at bounding box center [893, 48] width 16 height 16
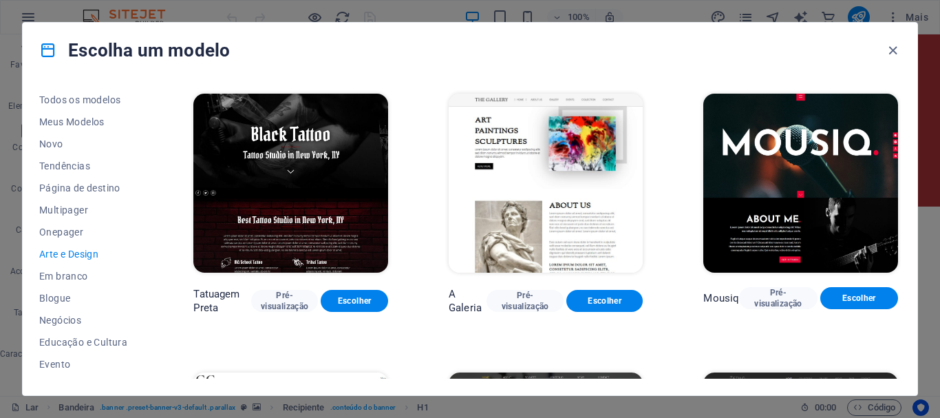
scroll to position [619, 0]
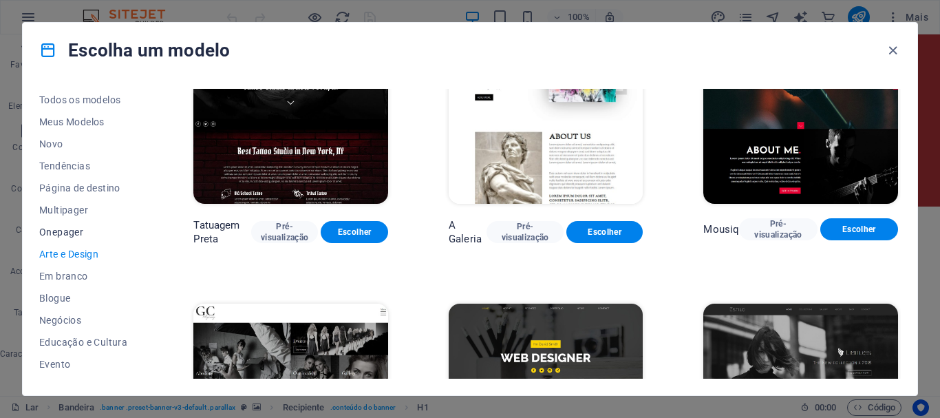
click at [76, 230] on font "Onepager" at bounding box center [61, 231] width 44 height 11
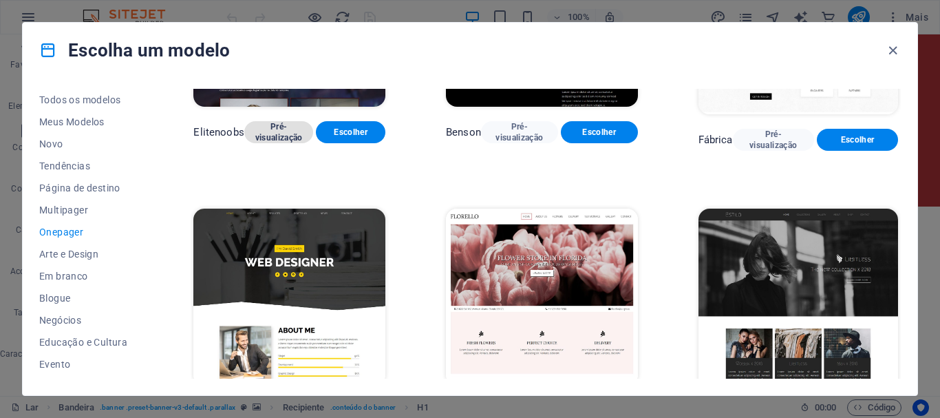
scroll to position [5503, 0]
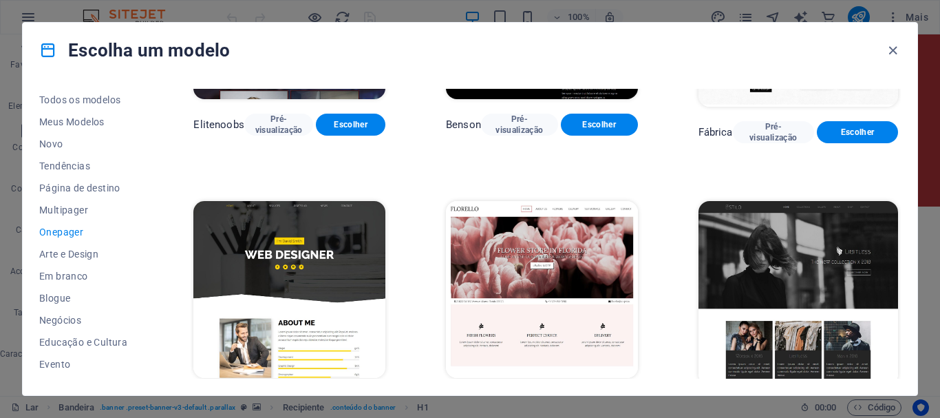
click at [271, 393] on font "Pré-visualização" at bounding box center [271, 403] width 47 height 21
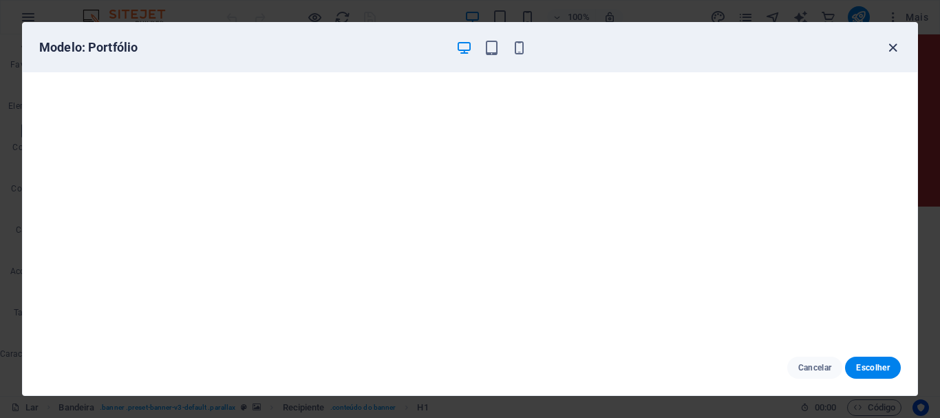
click at [893, 52] on icon "button" at bounding box center [893, 48] width 16 height 16
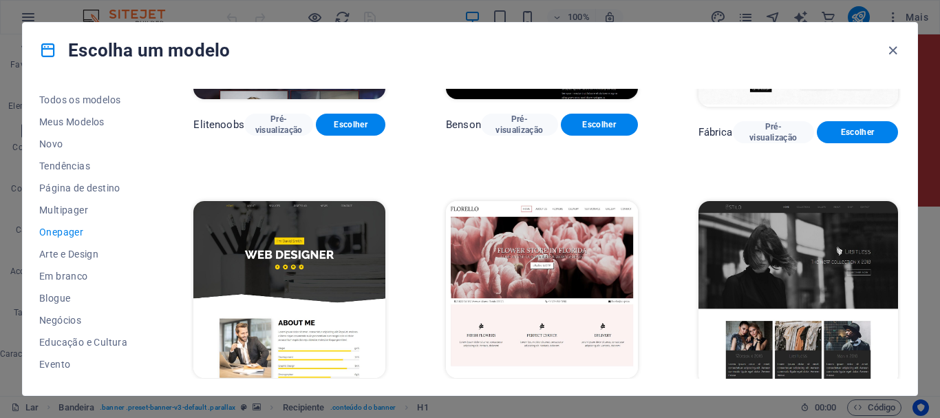
drag, startPoint x: 893, startPoint y: 48, endPoint x: 529, endPoint y: 101, distance: 367.9
click at [893, 48] on icon "button" at bounding box center [893, 51] width 16 height 16
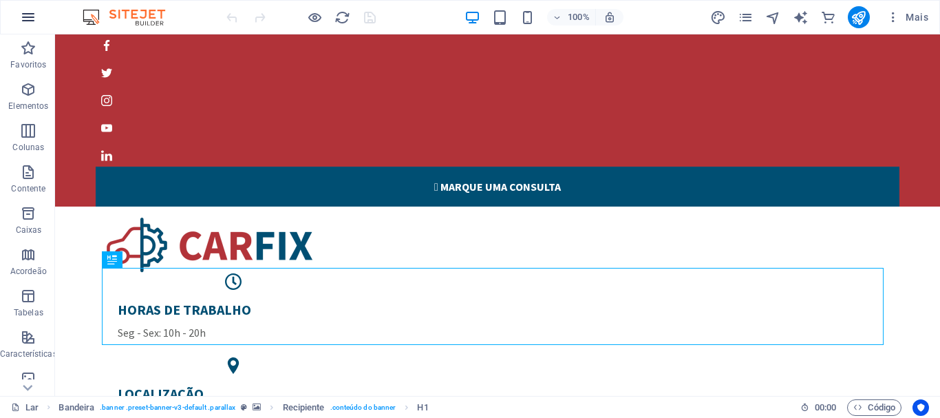
click at [26, 17] on icon "button" at bounding box center [28, 17] width 17 height 17
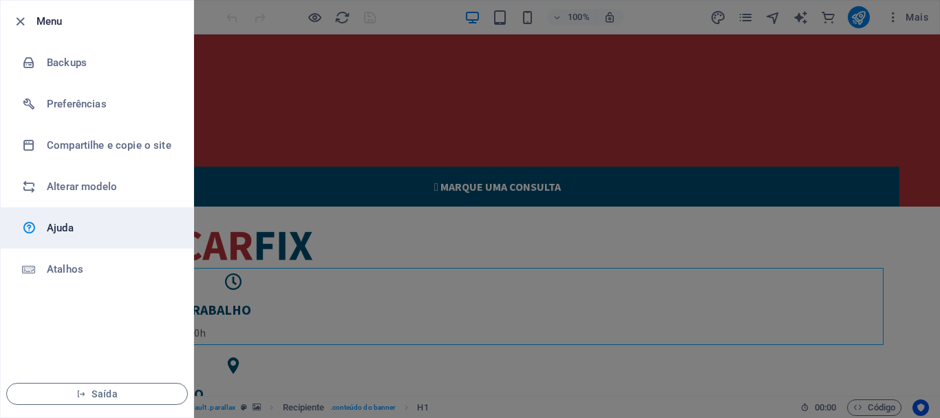
click at [60, 227] on font "Ajuda" at bounding box center [60, 228] width 27 height 12
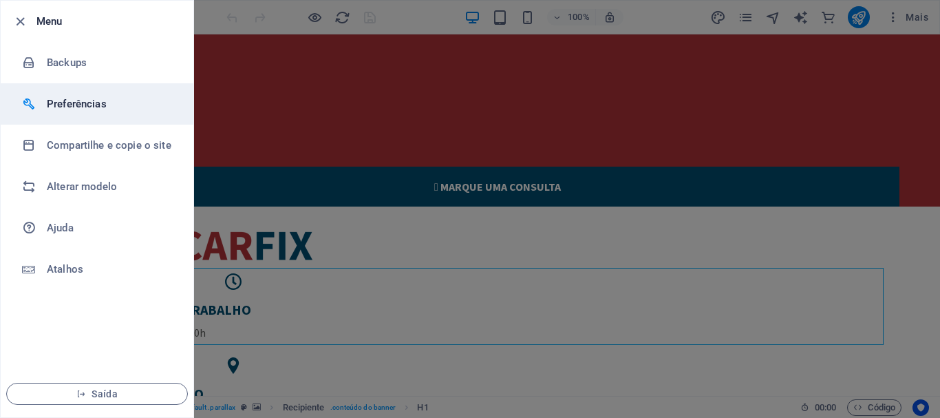
click at [84, 100] on font "Preferências" at bounding box center [77, 104] width 60 height 12
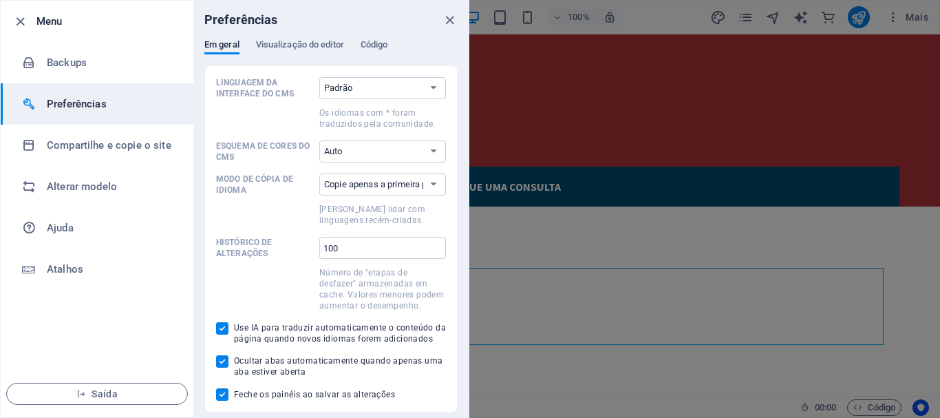
click at [91, 100] on font "Preferências" at bounding box center [77, 104] width 60 height 12
click at [77, 100] on font "Preferências" at bounding box center [77, 104] width 60 height 12
click at [435, 86] on select "Padrão Alemão Inglês Espanhol Suomi* francês Magiar Italiano Países Baixos Polo…" at bounding box center [382, 88] width 127 height 22
select select "pt"
click at [319, 77] on select "Padrão Alemão Inglês Espanhol Suomi* francês Magiar Italiano Países Baixos Polo…" at bounding box center [382, 88] width 127 height 22
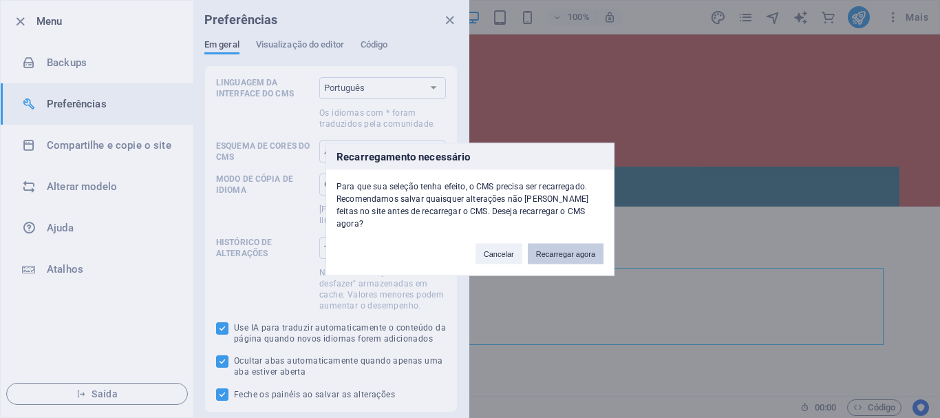
click at [565, 249] on font "Recarregar agora" at bounding box center [565, 253] width 59 height 8
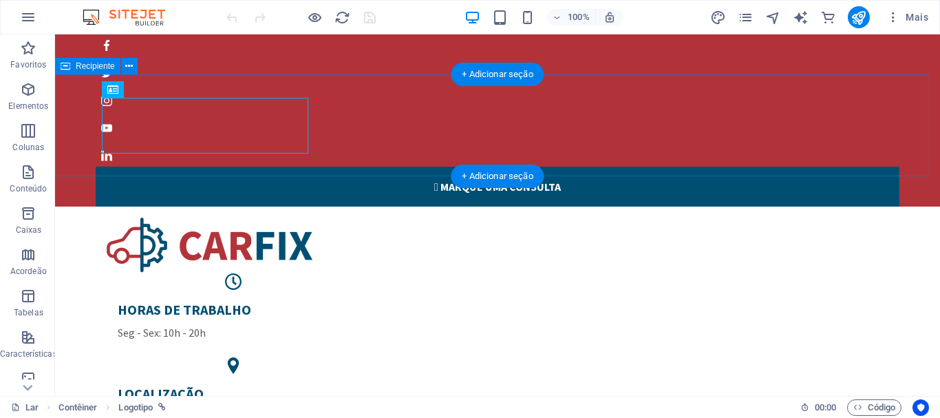
click at [905, 206] on div "HORAS DE TRABALHO Seg - Sex: 10h - 20h LOCALIZAÇÃO 770 11th Ave Nova York , NÚM…" at bounding box center [497, 368] width 885 height 324
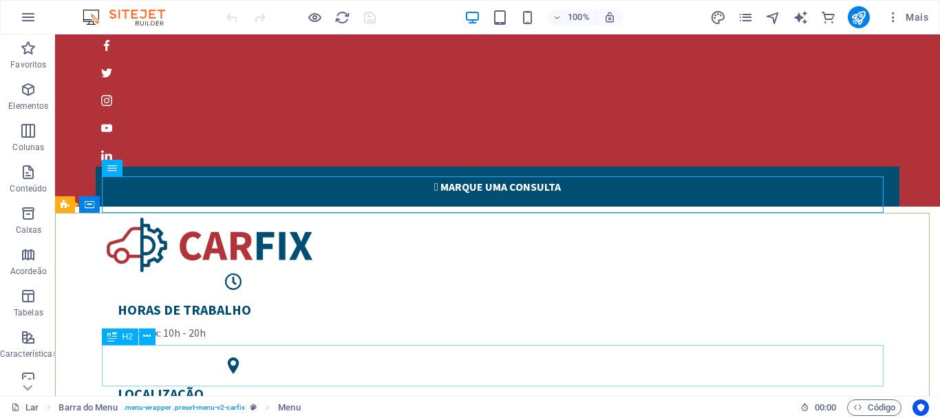
click at [131, 328] on div "H2" at bounding box center [120, 336] width 36 height 17
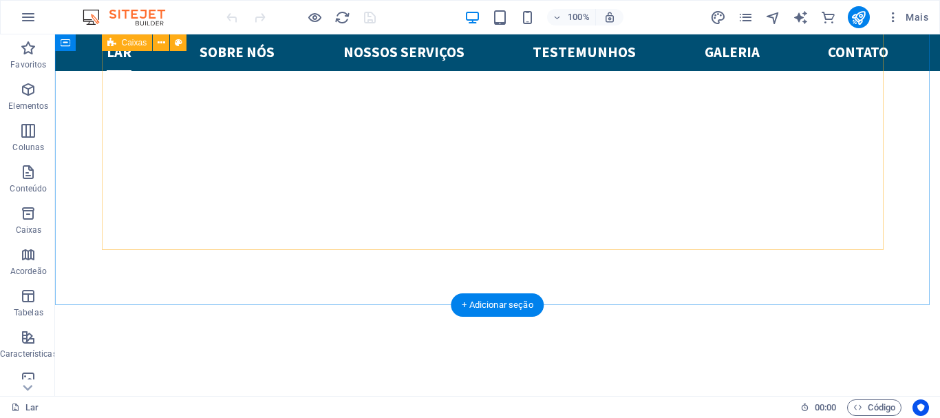
scroll to position [688, 0]
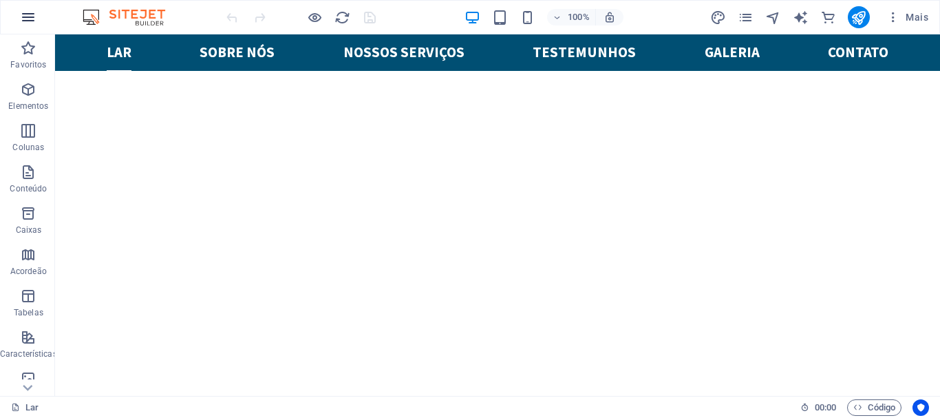
click at [25, 19] on icon "button" at bounding box center [28, 17] width 17 height 17
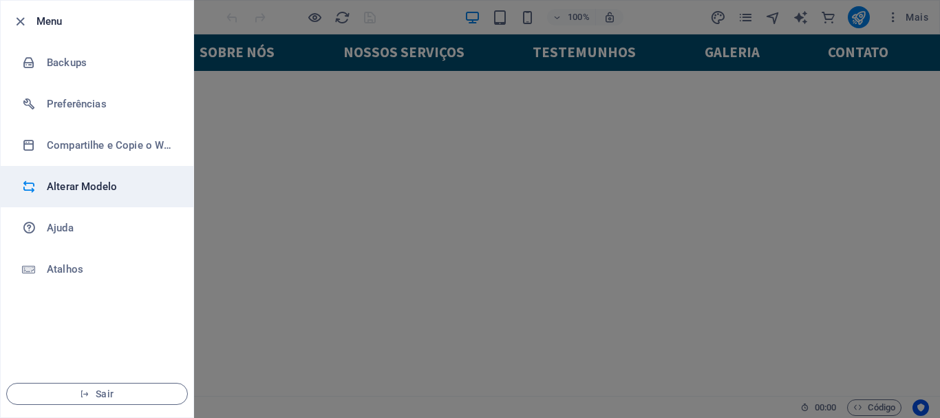
click at [82, 186] on h6 "Alterar Modelo" at bounding box center [110, 186] width 127 height 17
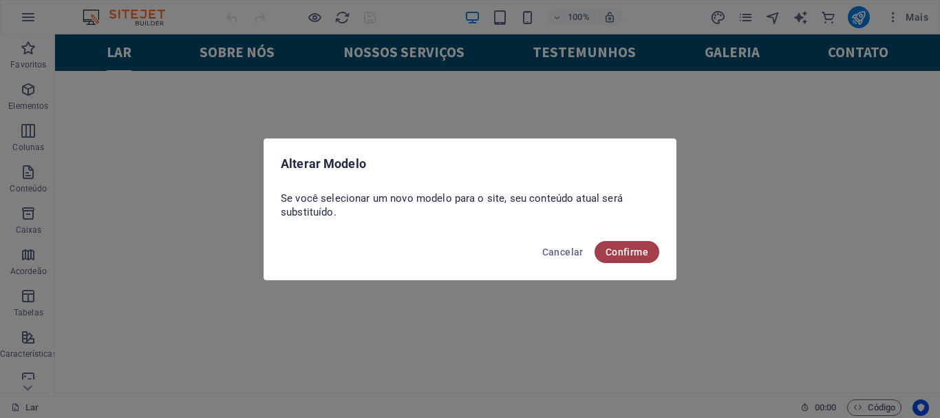
click at [626, 249] on font "Confirme" at bounding box center [627, 251] width 43 height 11
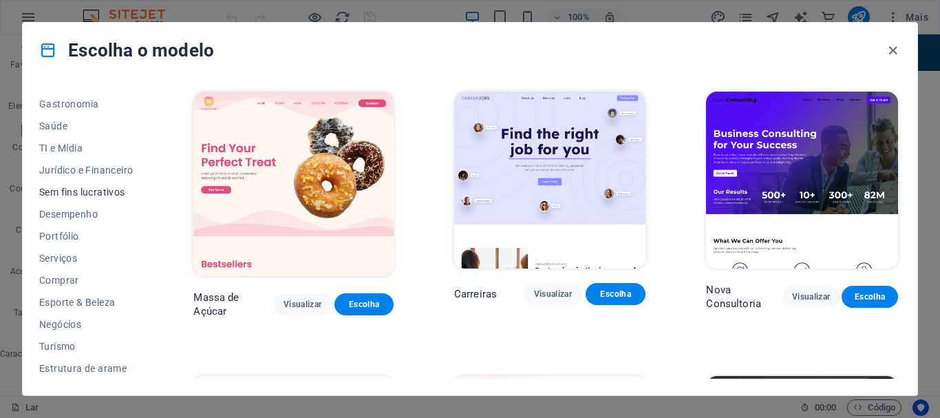
scroll to position [283, 0]
click at [66, 321] on font "Negócios" at bounding box center [60, 323] width 42 height 11
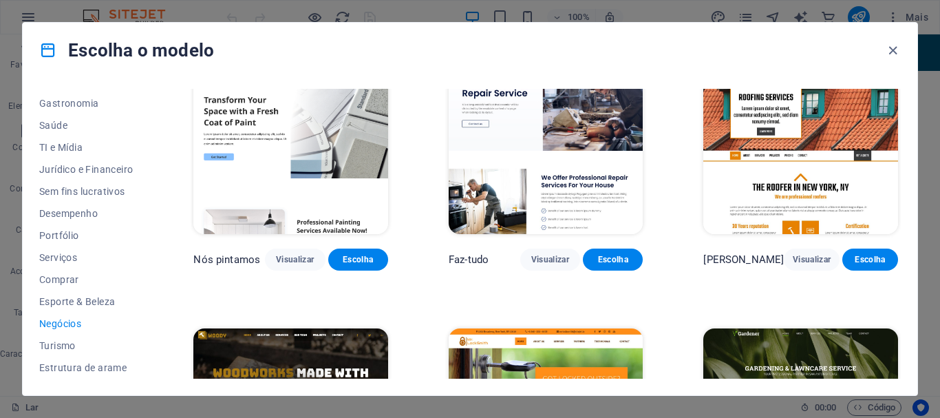
scroll to position [0, 0]
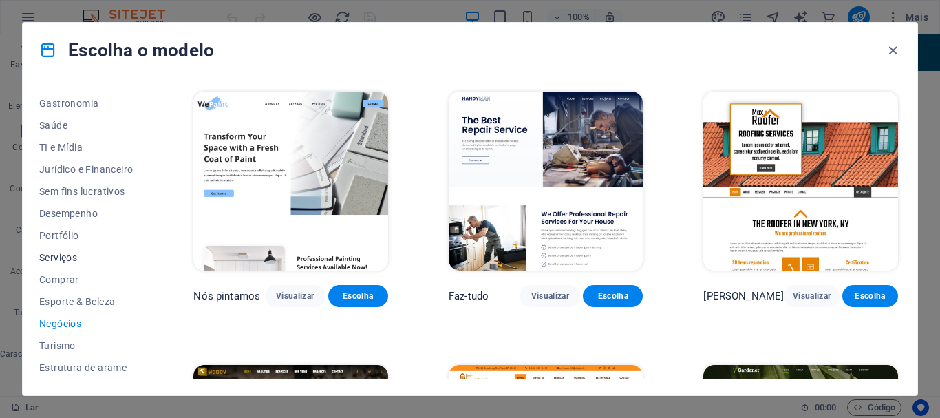
click at [54, 254] on font "Serviços" at bounding box center [58, 257] width 38 height 11
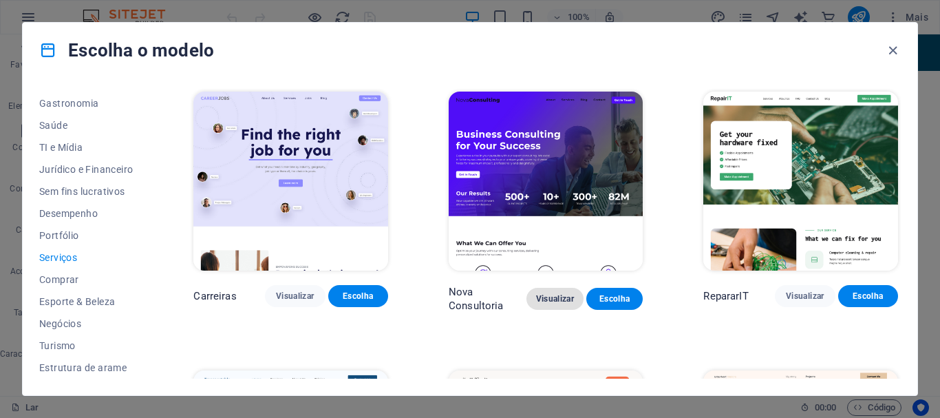
click at [552, 295] on font "Visualizar" at bounding box center [555, 299] width 38 height 10
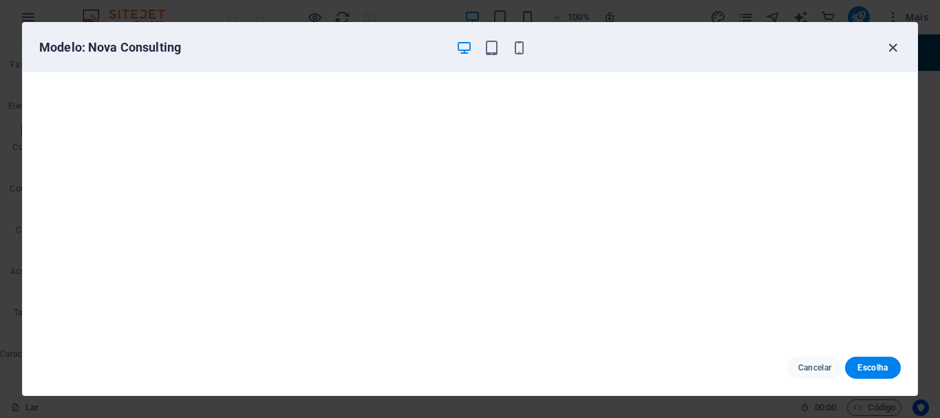
click at [892, 46] on icon "button" at bounding box center [893, 48] width 16 height 16
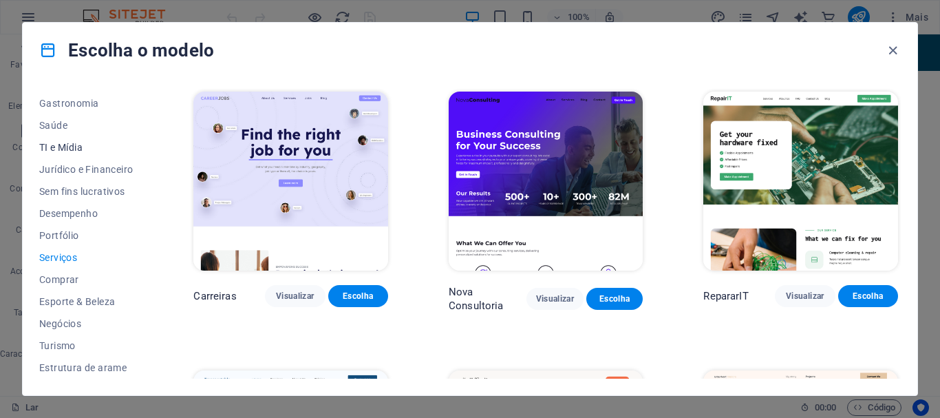
click at [54, 148] on font "TI e Mídia" at bounding box center [60, 147] width 43 height 11
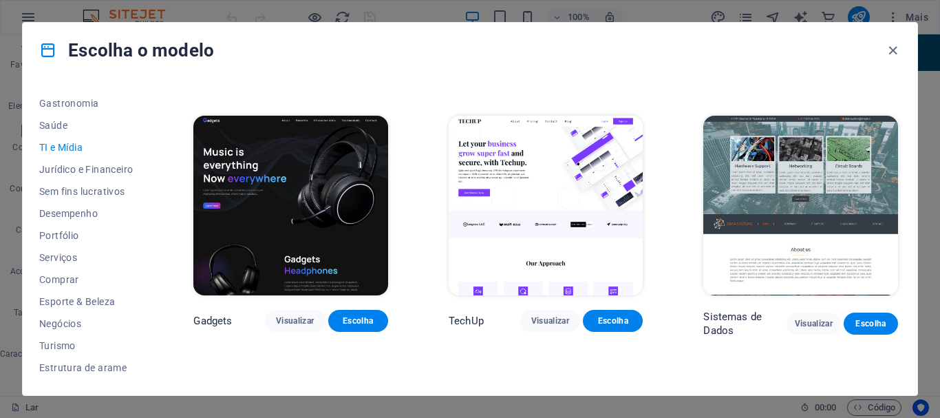
scroll to position [275, 0]
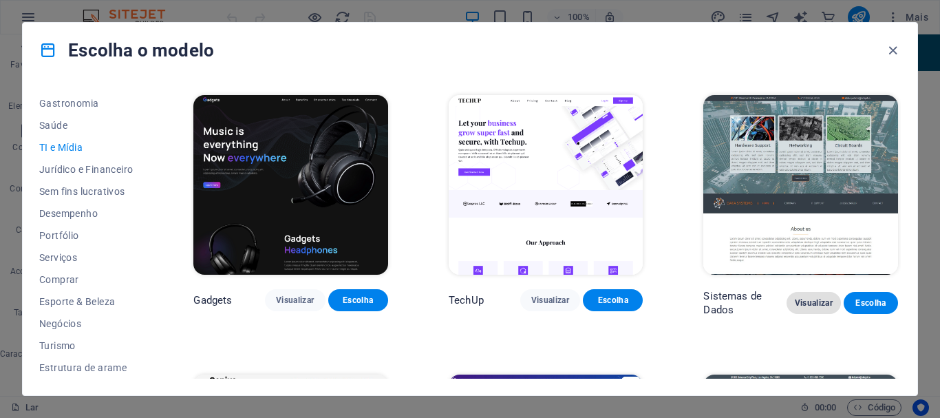
click at [807, 299] on font "Visualizar" at bounding box center [814, 303] width 38 height 10
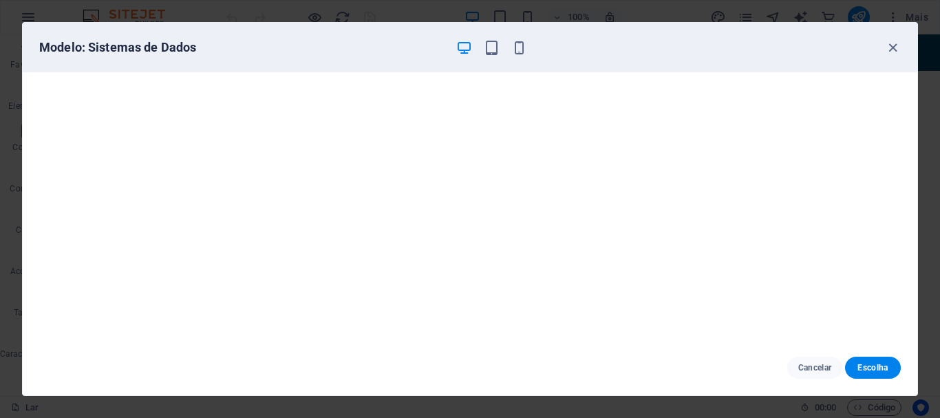
scroll to position [0, 0]
click at [891, 49] on icon "button" at bounding box center [893, 48] width 16 height 16
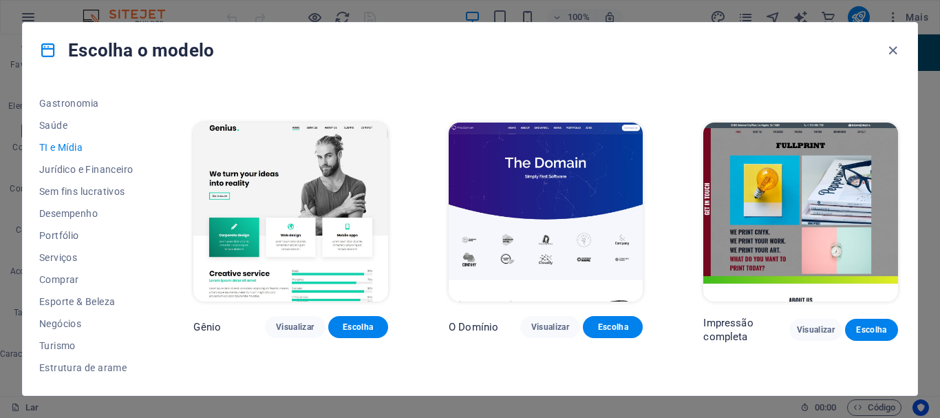
scroll to position [551, 0]
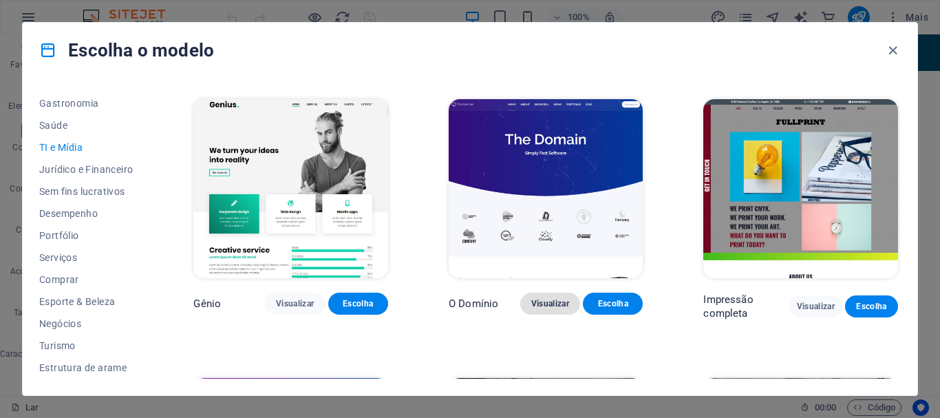
click at [548, 299] on font "Visualizar" at bounding box center [550, 304] width 38 height 10
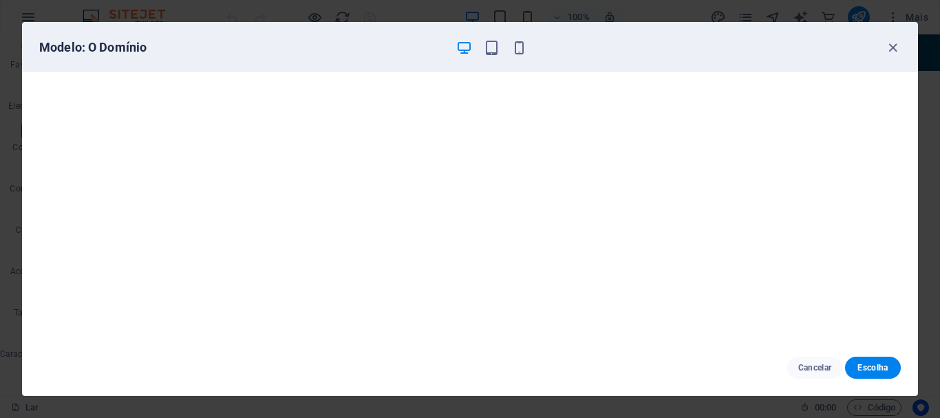
scroll to position [3, 0]
click at [893, 47] on icon "button" at bounding box center [893, 48] width 16 height 16
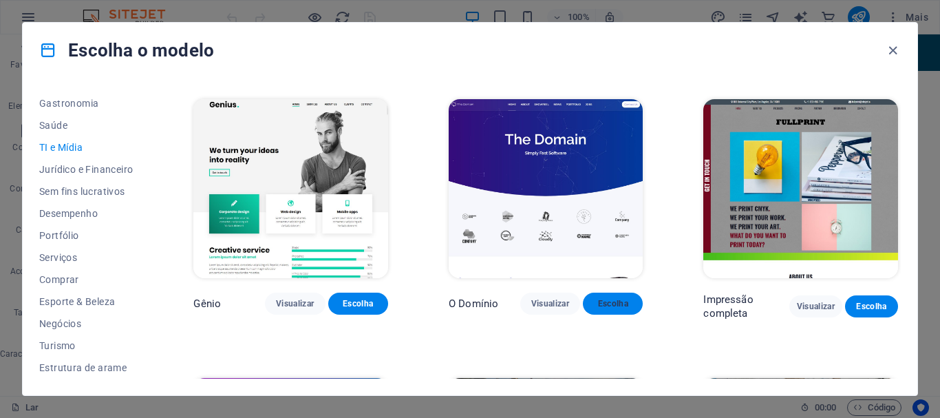
click at [613, 299] on font "Escolha" at bounding box center [613, 304] width 30 height 10
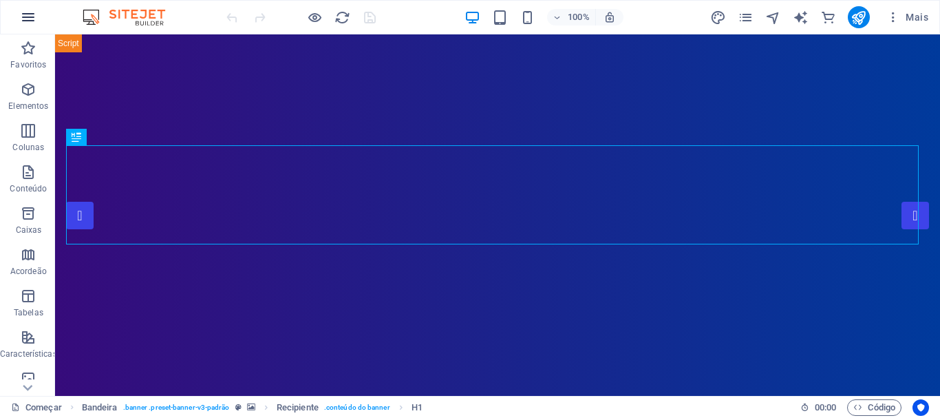
click at [23, 17] on icon "button" at bounding box center [28, 17] width 17 height 17
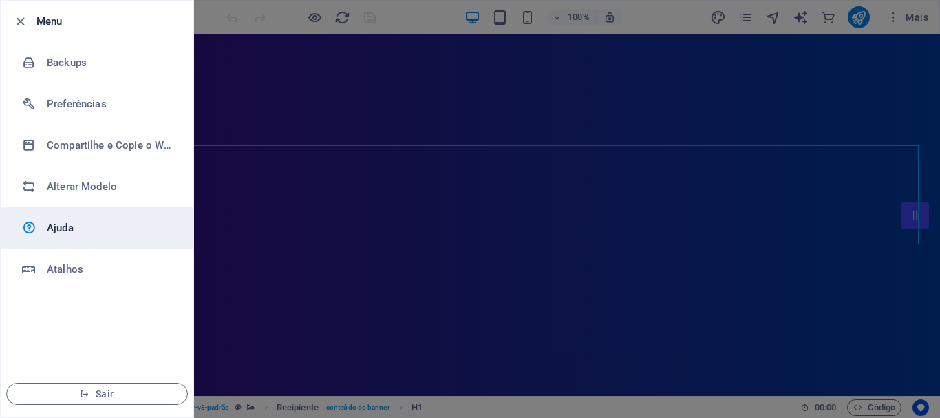
click at [65, 228] on h6 "Ajuda" at bounding box center [110, 228] width 127 height 17
click at [75, 222] on h6 "Ajuda" at bounding box center [110, 228] width 127 height 17
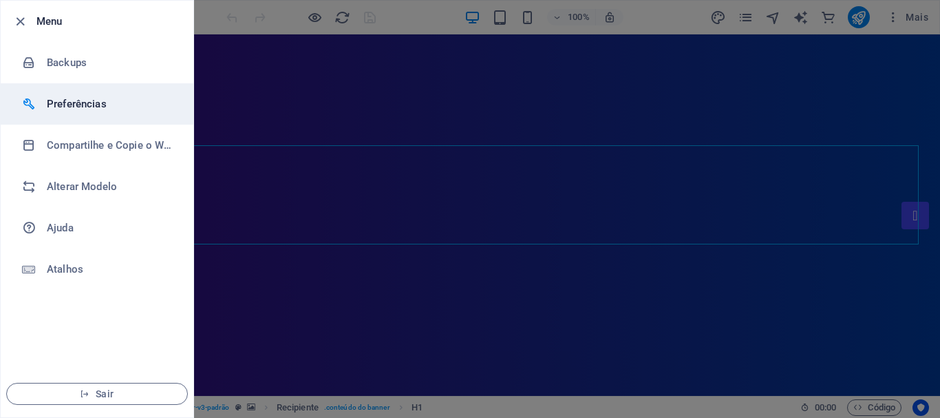
click at [91, 104] on h6 "Preferências" at bounding box center [110, 104] width 127 height 17
select select "pt"
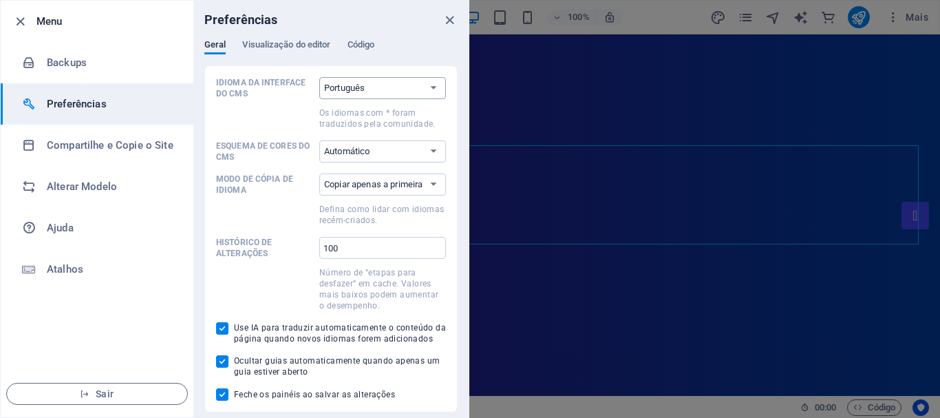
click at [432, 89] on select "Padrão Alemão Inglês Espanhol Suomi* francês Magiar Italiano Países Baixos Polo…" at bounding box center [382, 88] width 127 height 22
click at [319, 77] on select "Padrão Alemão Inglês Espanhol Suomi* francês Magiar Italiano Países Baixos Polo…" at bounding box center [382, 88] width 127 height 22
click at [450, 18] on icon "fechar" at bounding box center [450, 20] width 16 height 16
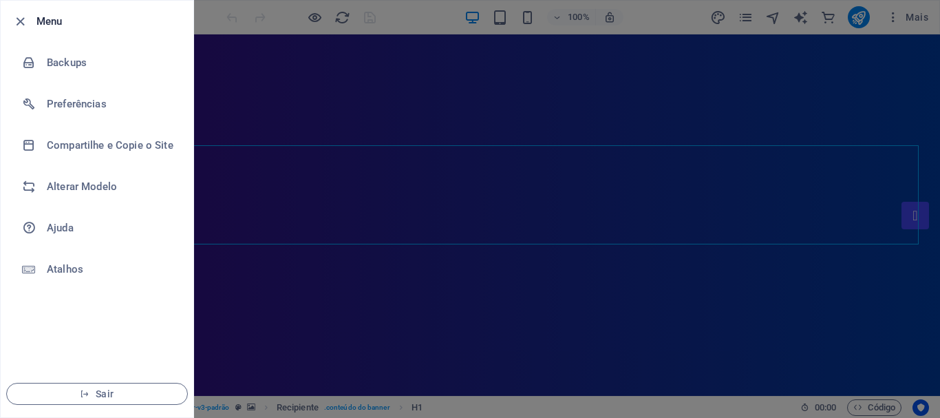
click at [841, 171] on div at bounding box center [470, 209] width 940 height 418
